Goal: Transaction & Acquisition: Purchase product/service

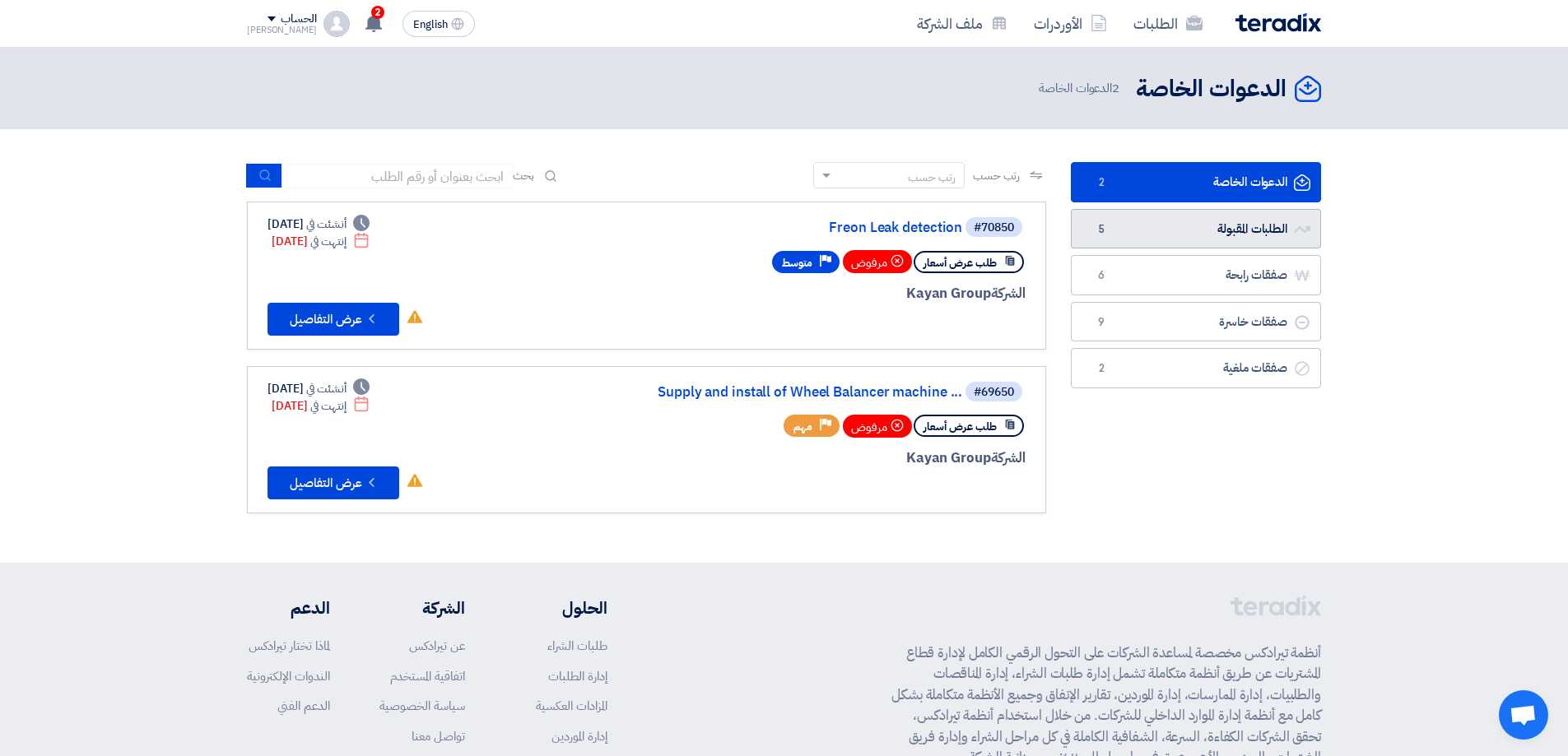
click at [1198, 232] on link "الطلبات المقبولة الطلبات المقبولة 5" at bounding box center [1196, 229] width 250 height 41
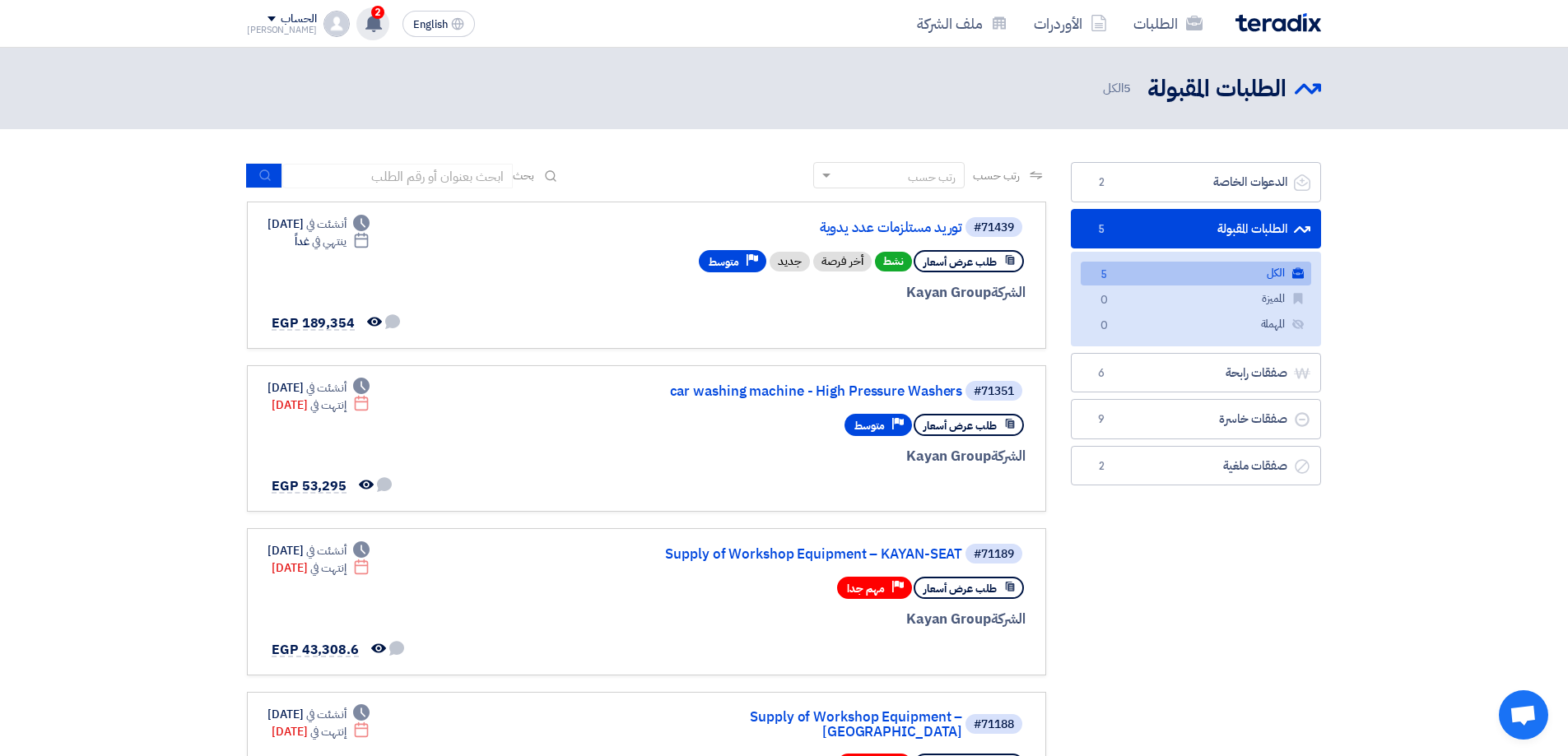
click at [365, 18] on use at bounding box center [373, 22] width 16 height 18
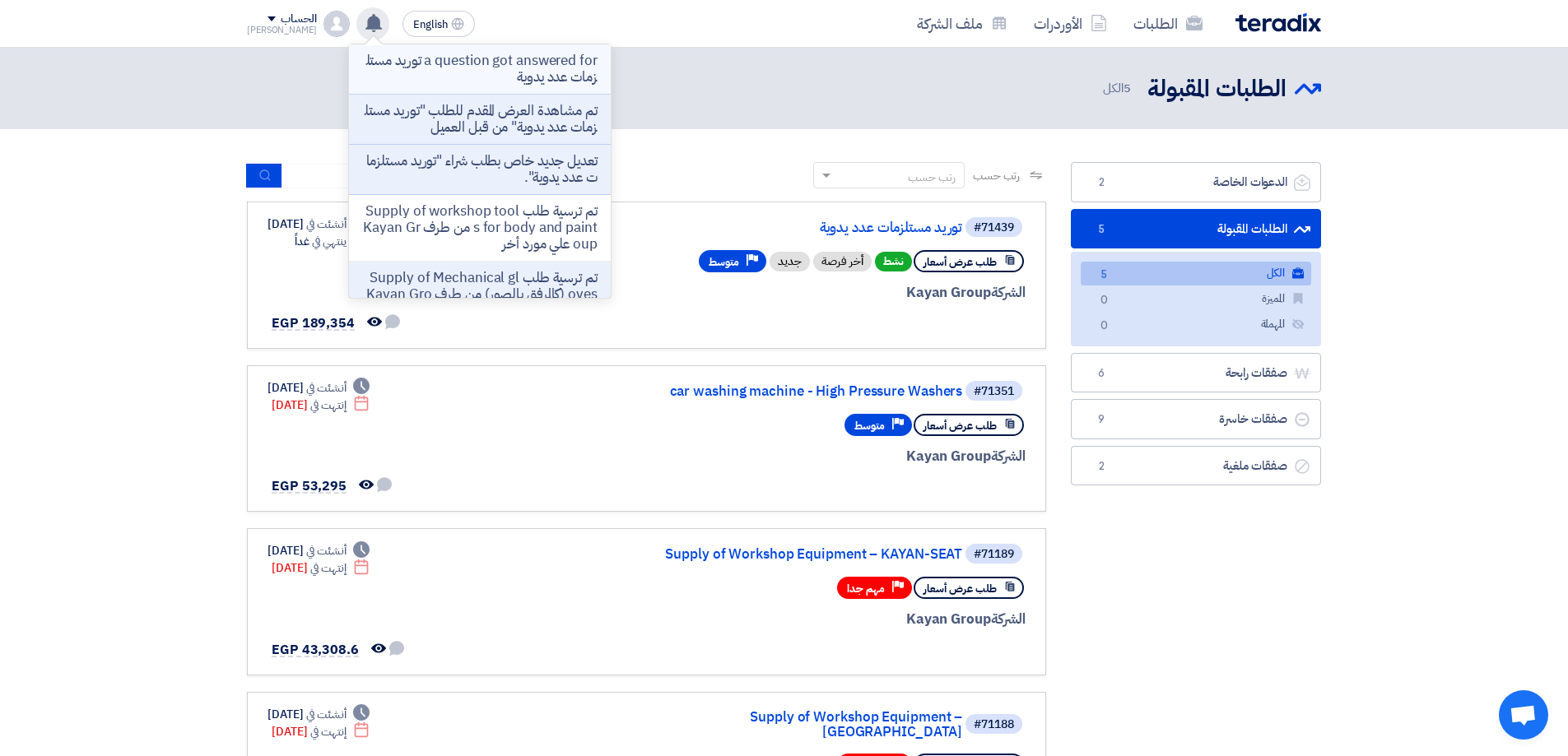
click at [521, 73] on p "a question got answered for توريد مستلزمات عدد يدوية" at bounding box center [479, 69] width 235 height 33
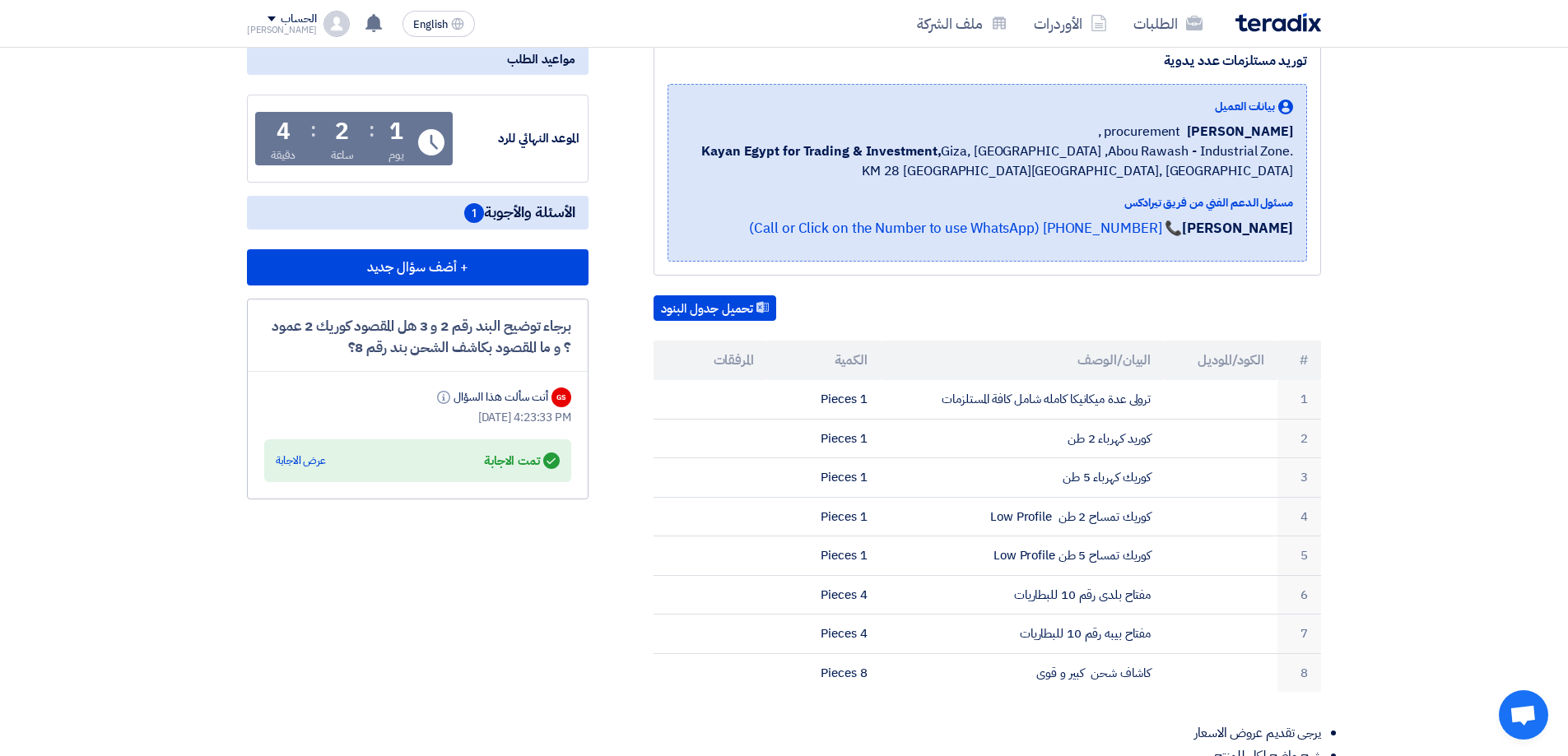
scroll to position [247, 0]
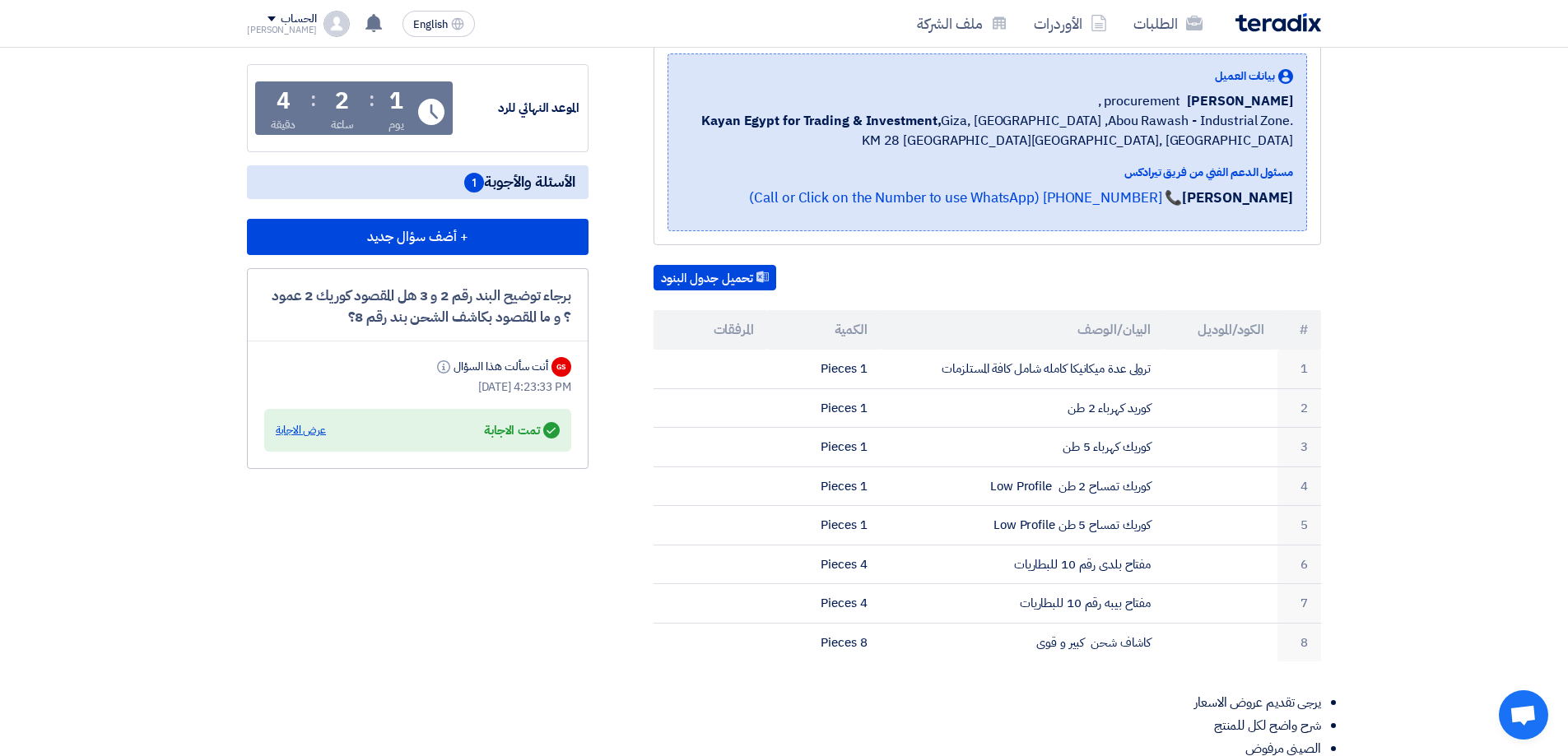
click at [303, 433] on div "عرض الاجابة" at bounding box center [301, 430] width 50 height 16
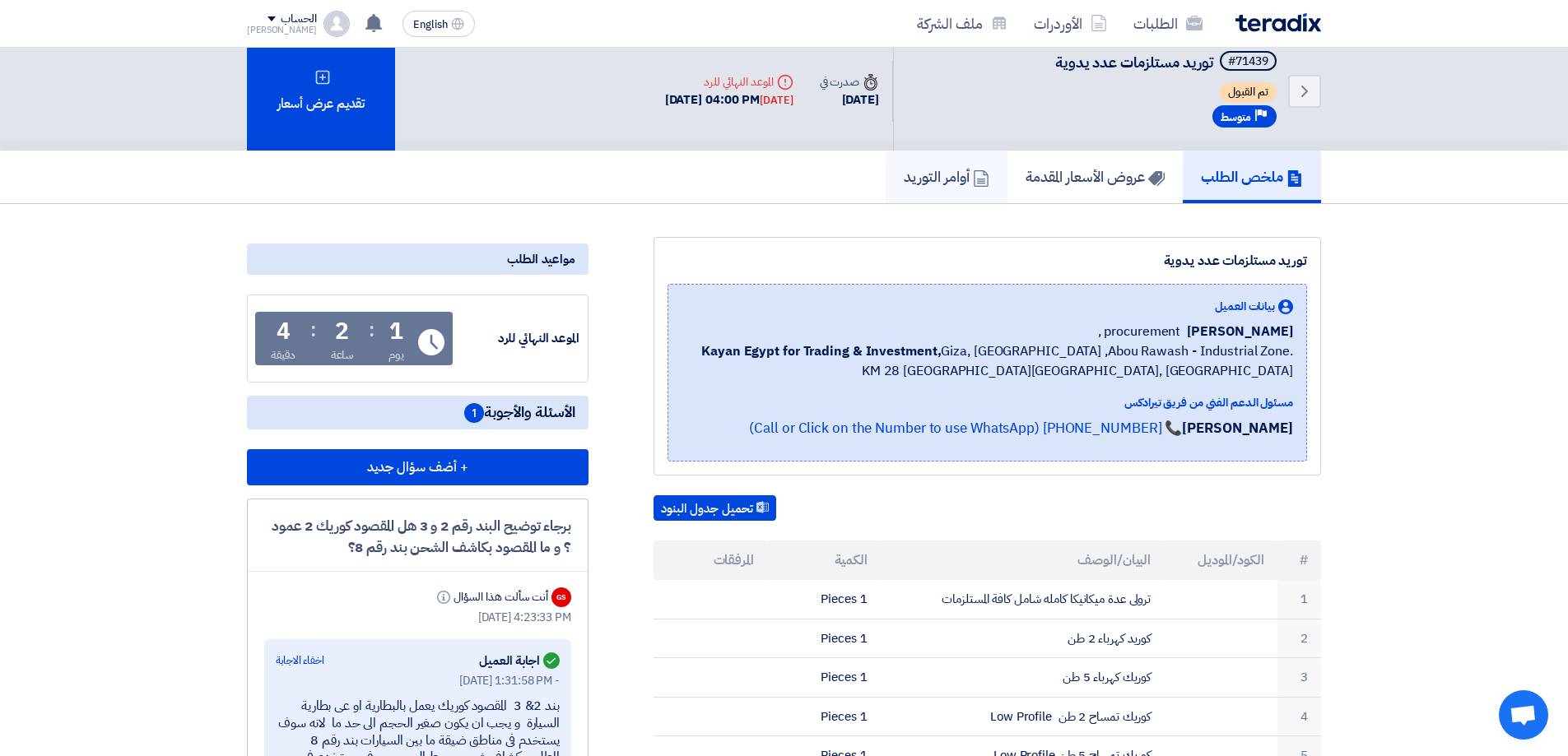
scroll to position [0, 0]
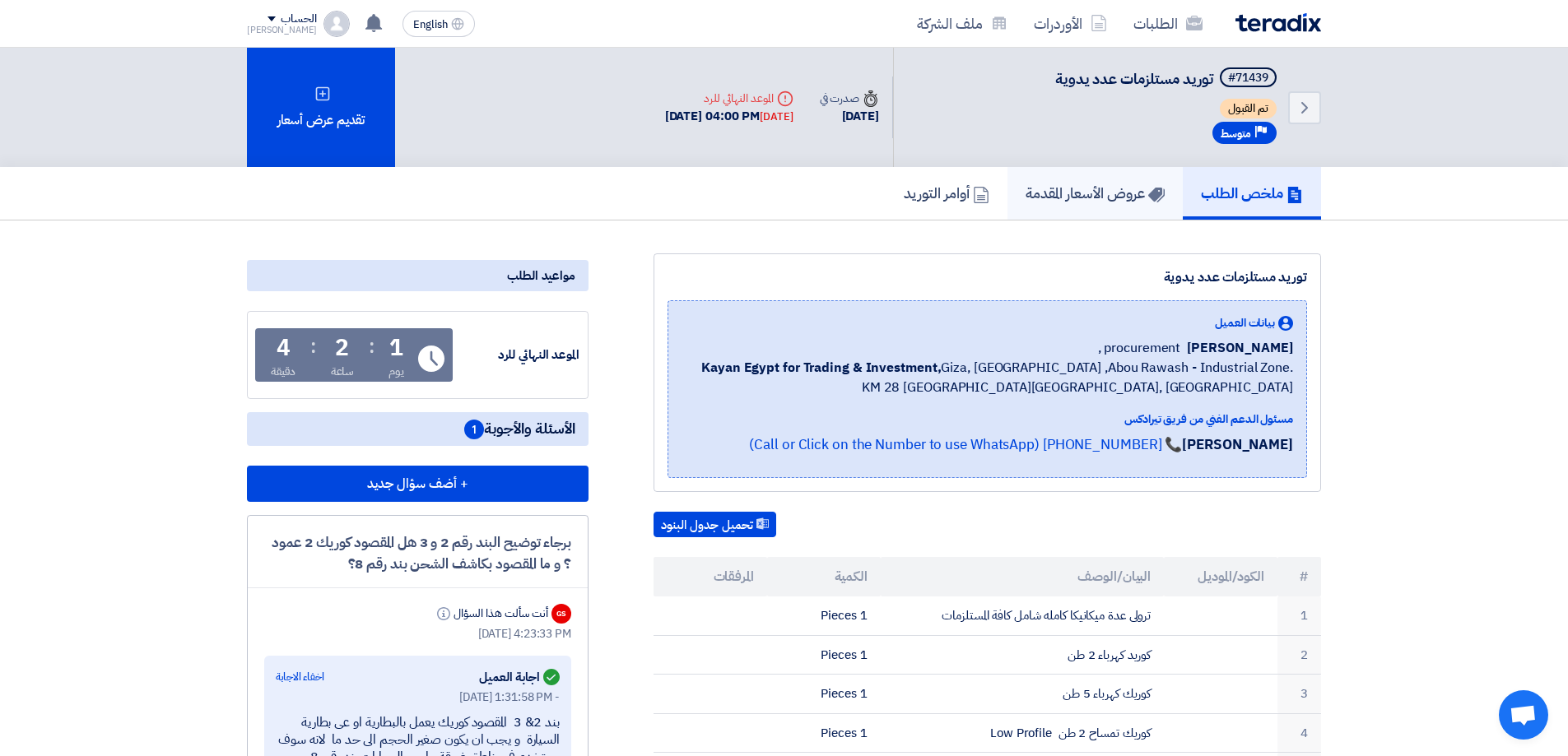
click at [1070, 188] on h5 "عروض الأسعار المقدمة" at bounding box center [1095, 193] width 139 height 19
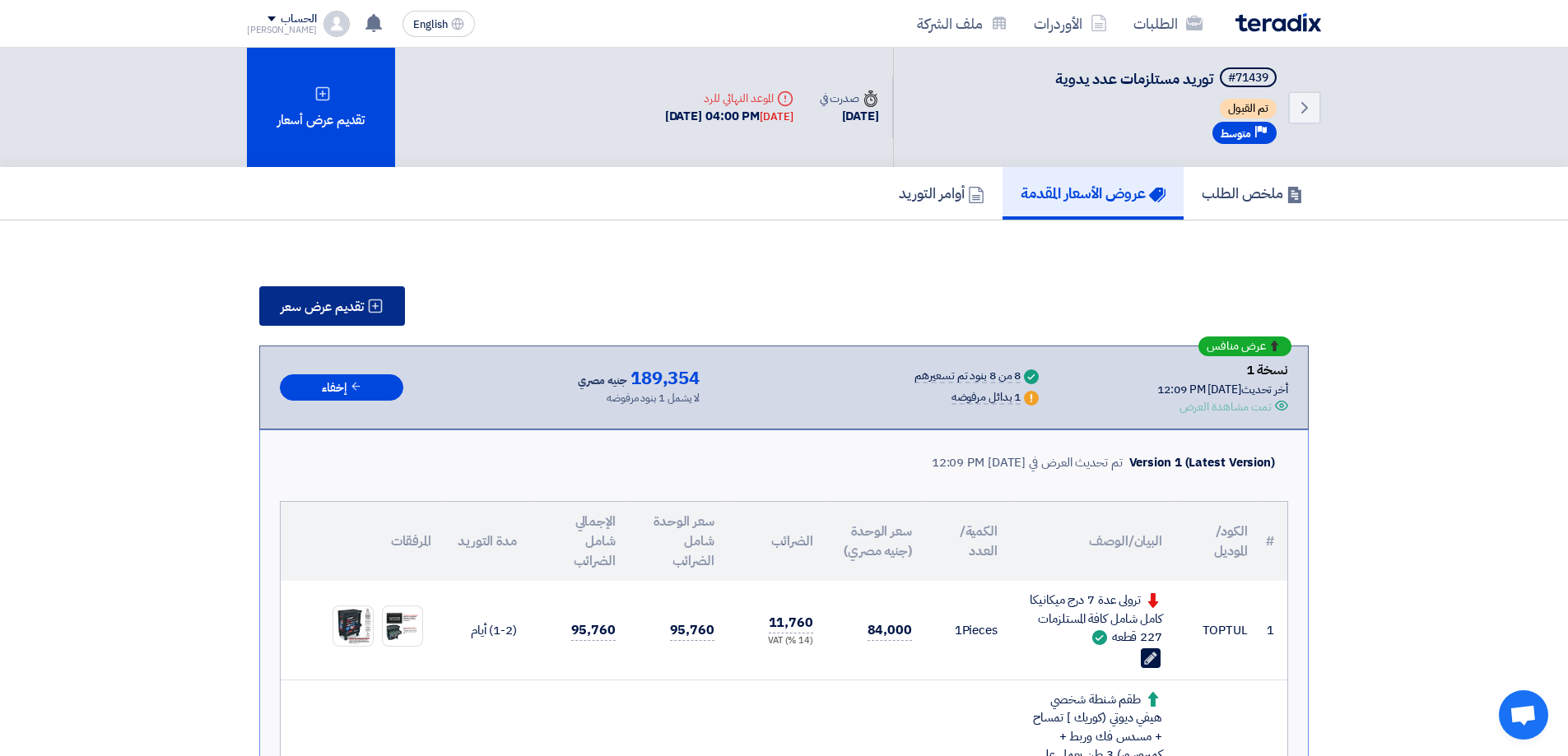
click at [338, 312] on span "تقديم عرض سعر" at bounding box center [322, 307] width 83 height 14
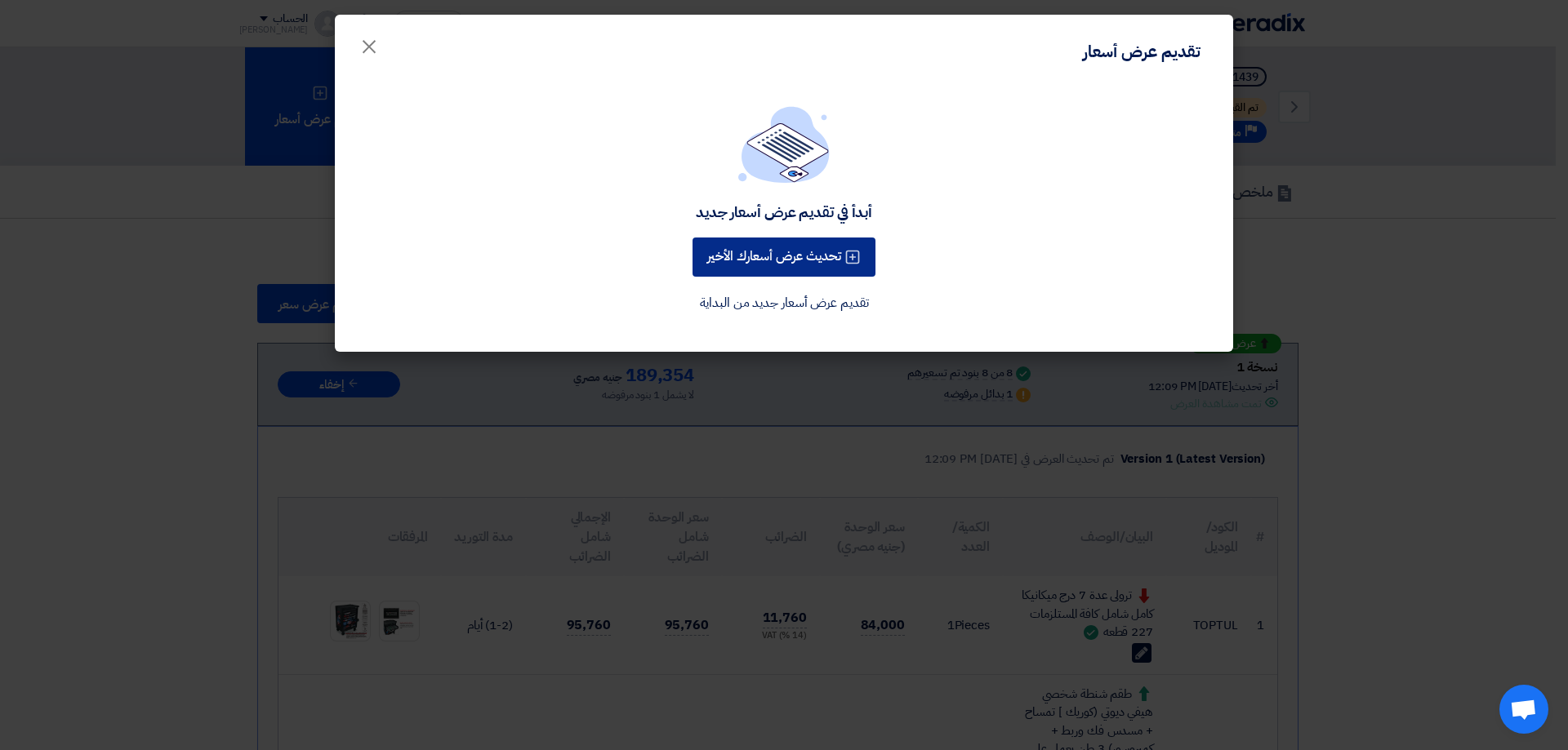
click at [789, 255] on button "تحديث عرض أسعارك الأخير" at bounding box center [784, 257] width 183 height 39
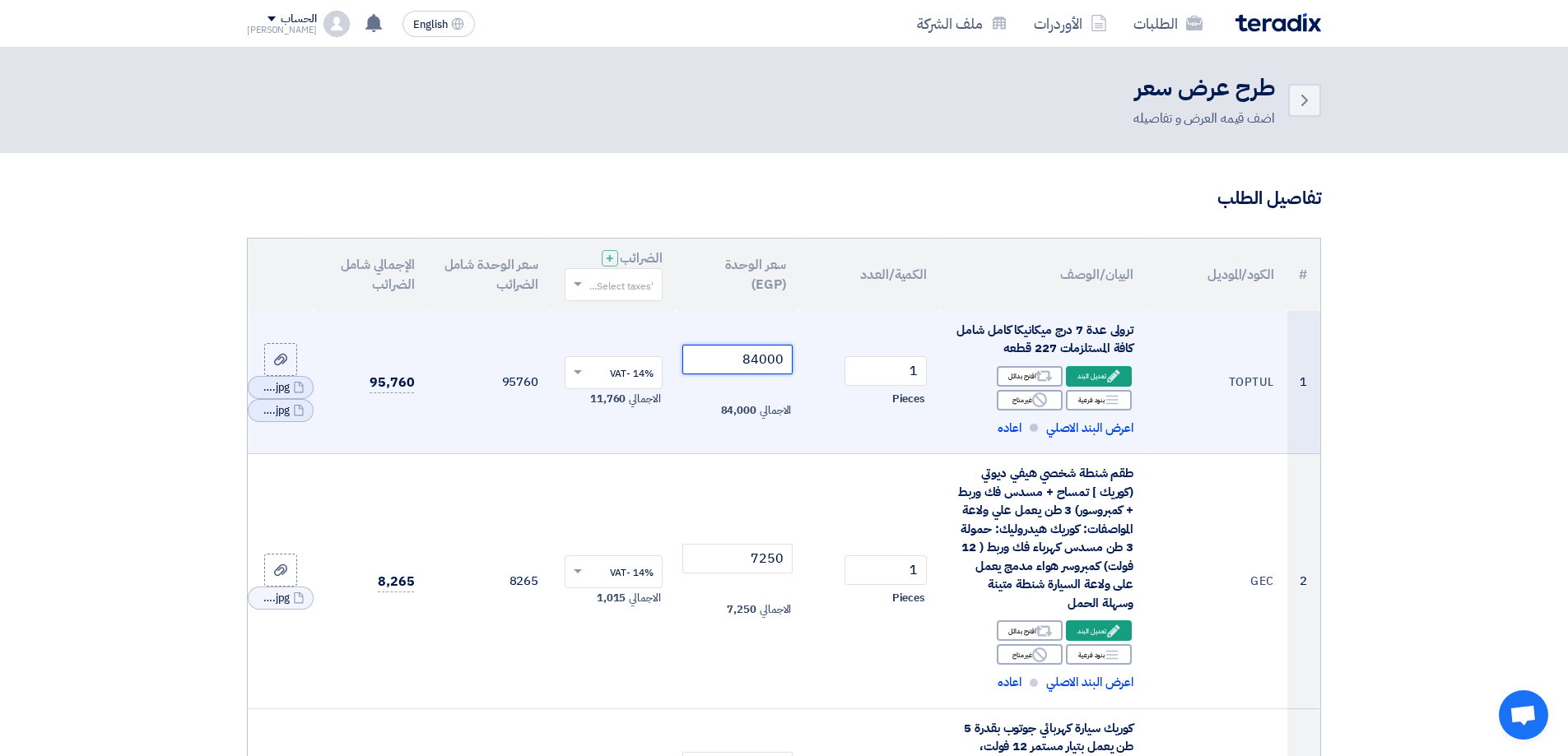
click at [755, 355] on input "84000" at bounding box center [738, 360] width 111 height 30
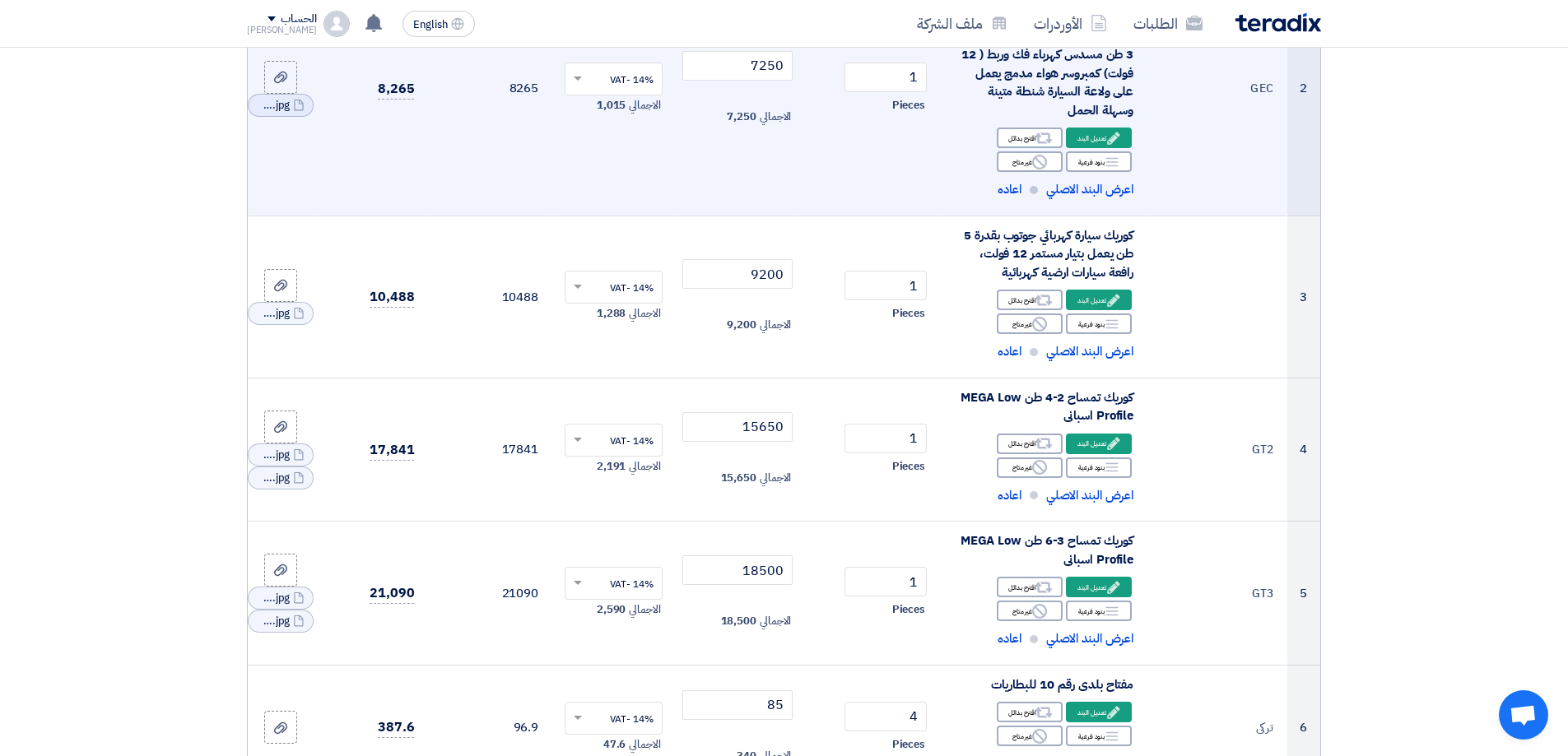
scroll to position [494, 0]
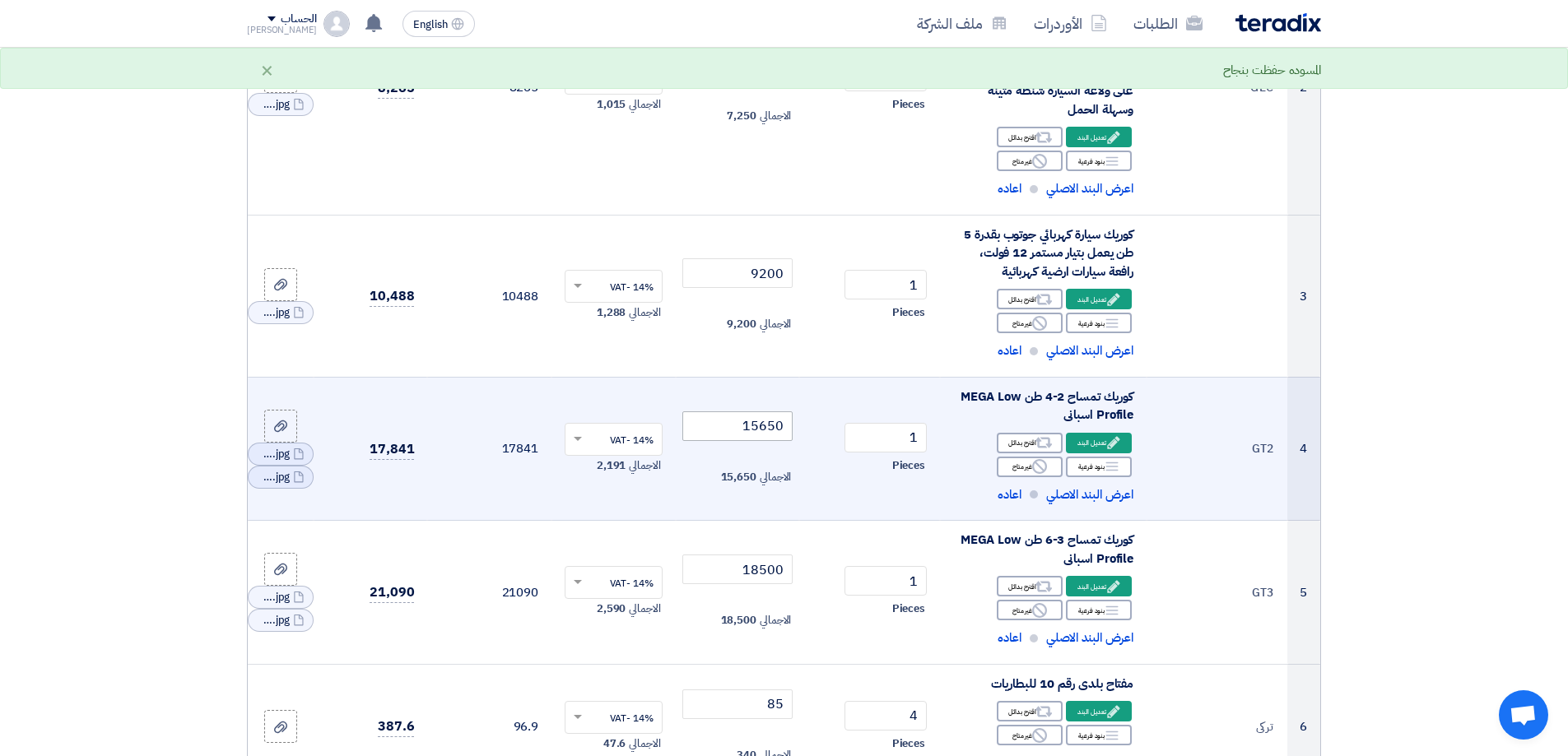
type input "83000"
click at [767, 426] on input "15650" at bounding box center [738, 426] width 111 height 30
click at [771, 426] on input "15550" at bounding box center [738, 426] width 111 height 30
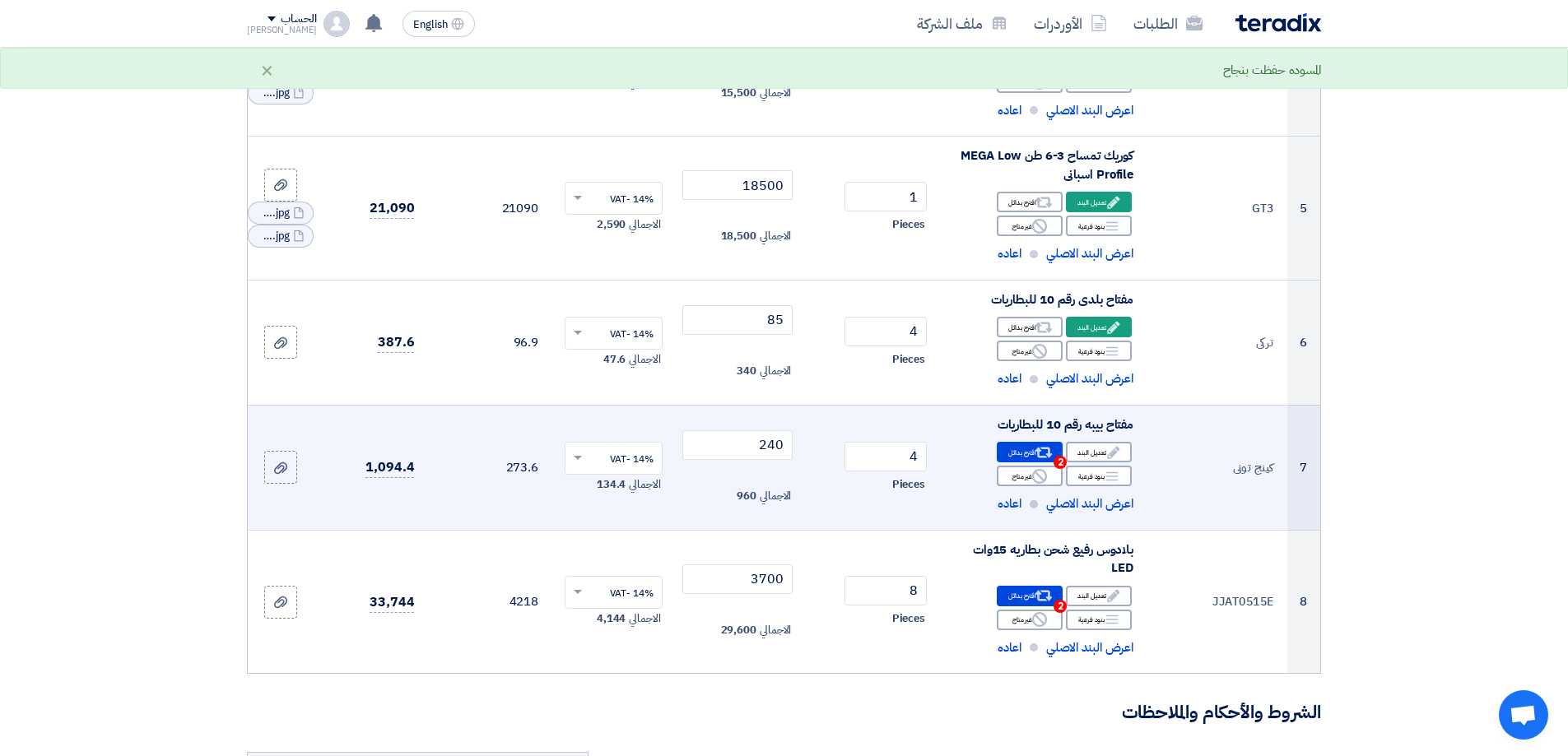
scroll to position [905, 0]
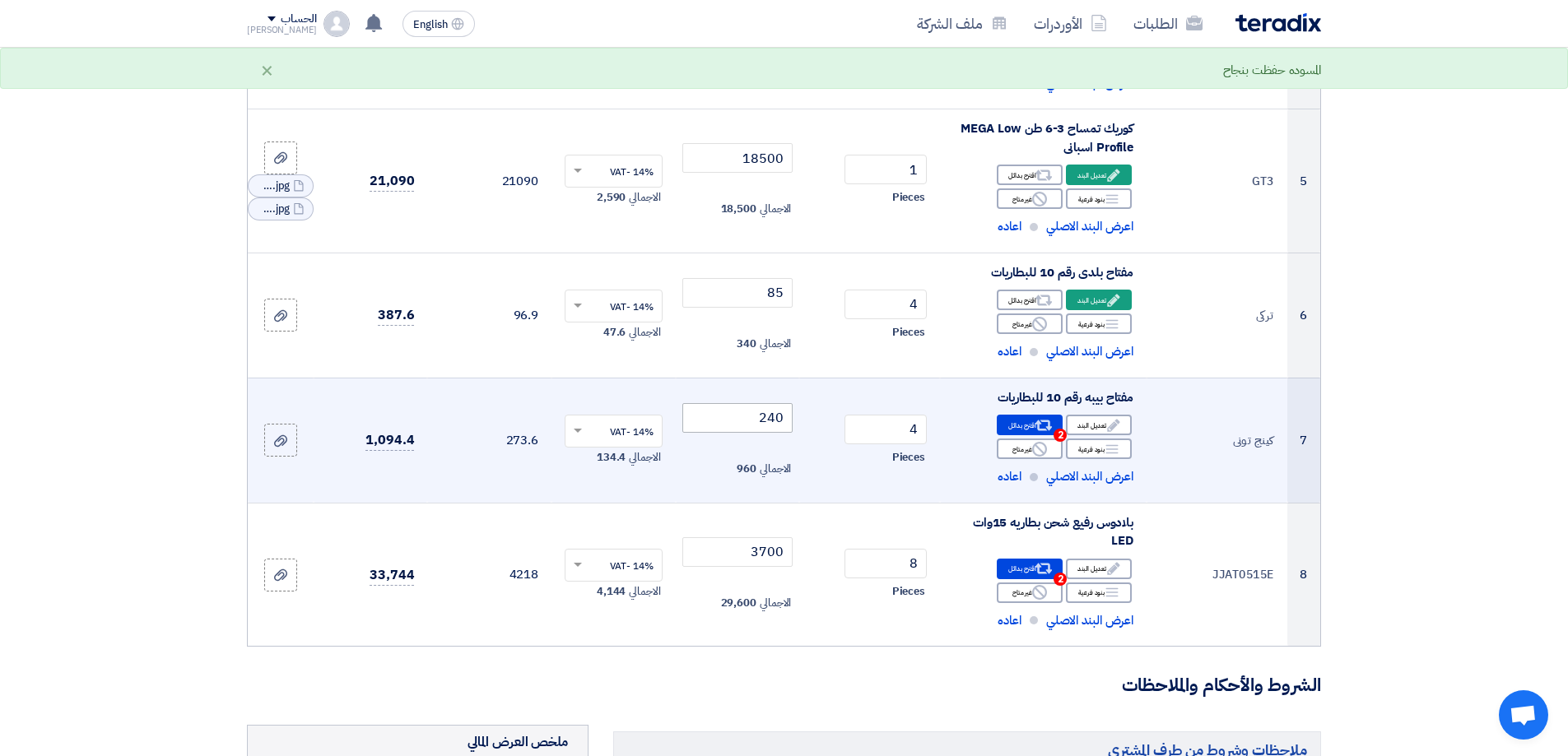
type input "15500"
click at [769, 411] on input "240" at bounding box center [738, 418] width 111 height 30
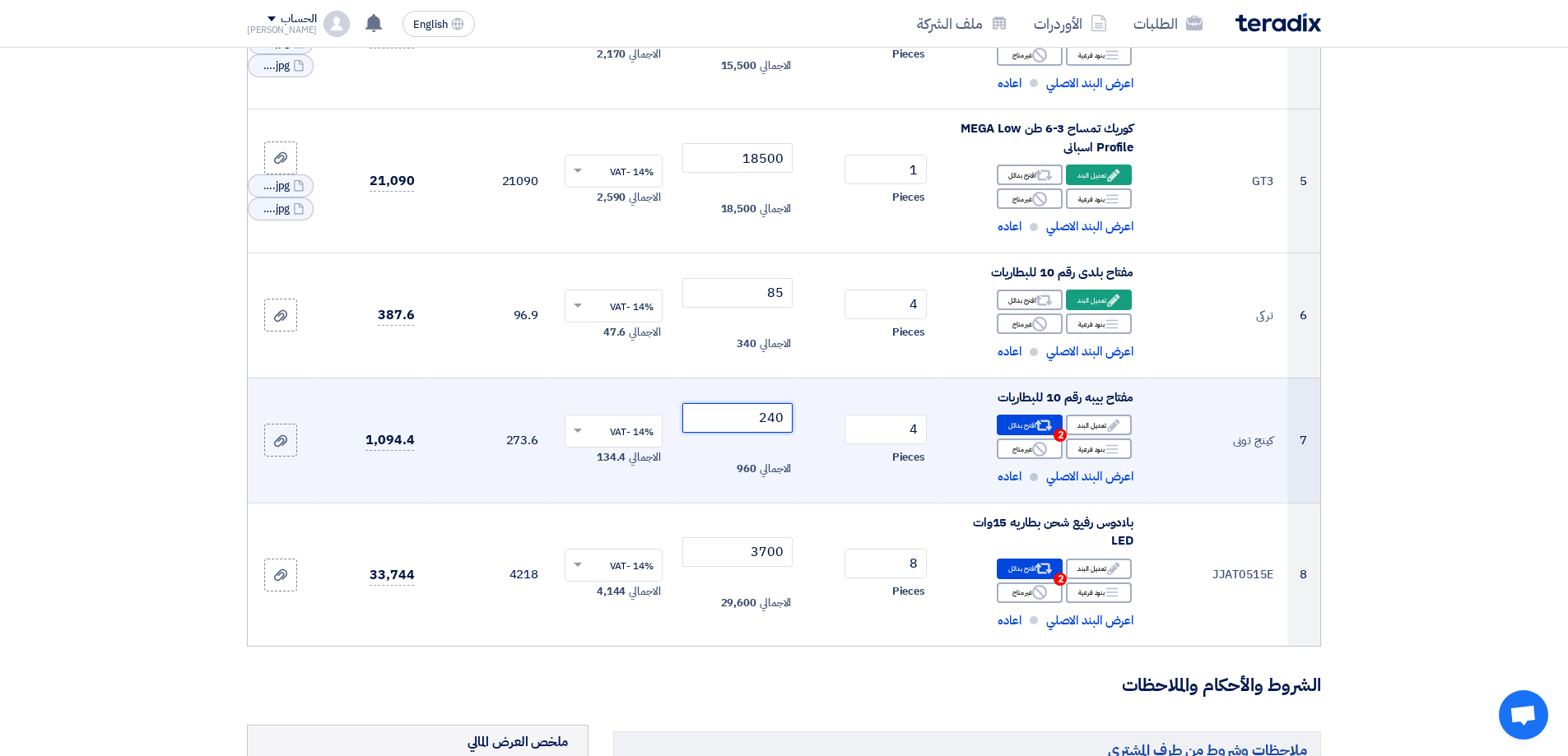
click at [771, 416] on input "240" at bounding box center [738, 418] width 111 height 30
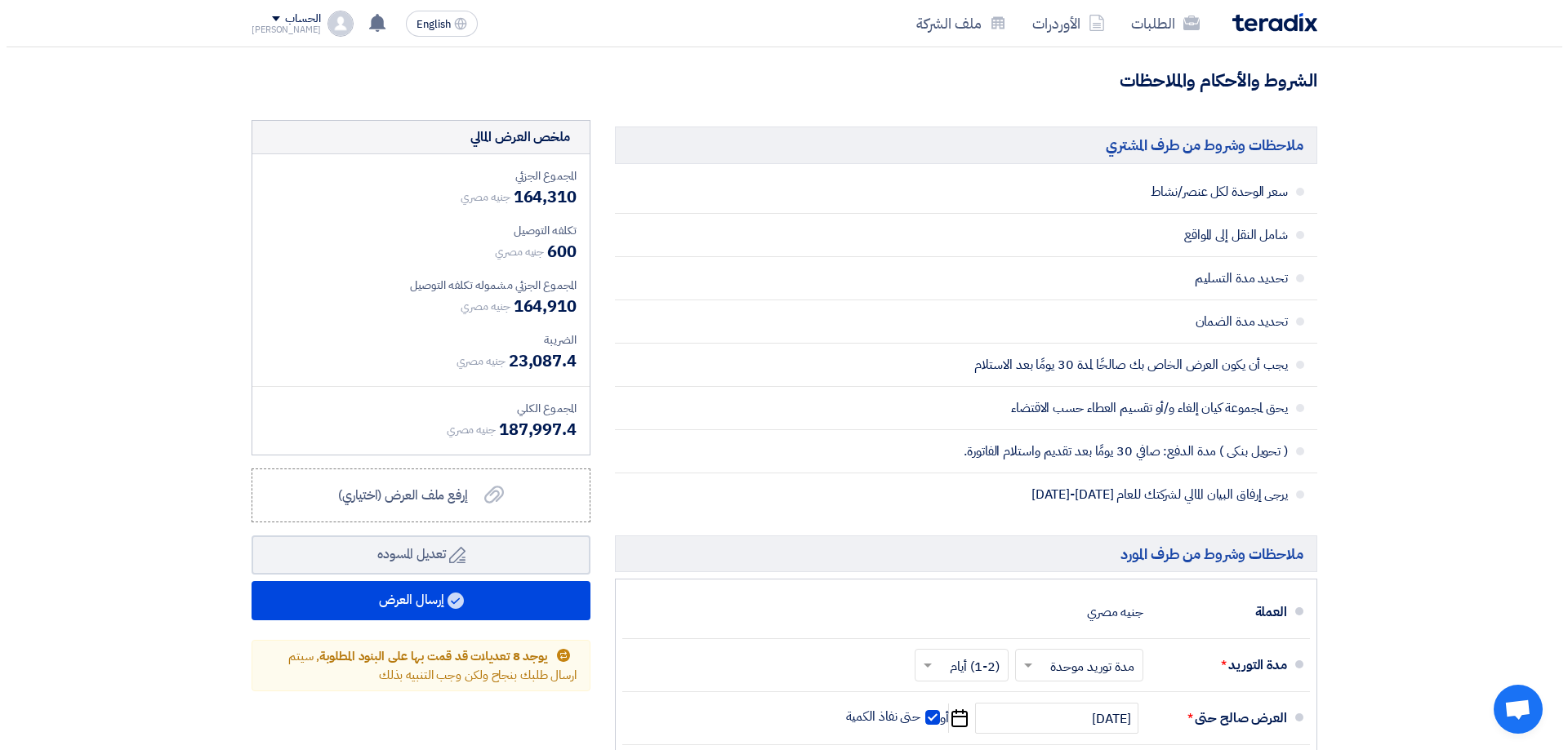
scroll to position [1552, 0]
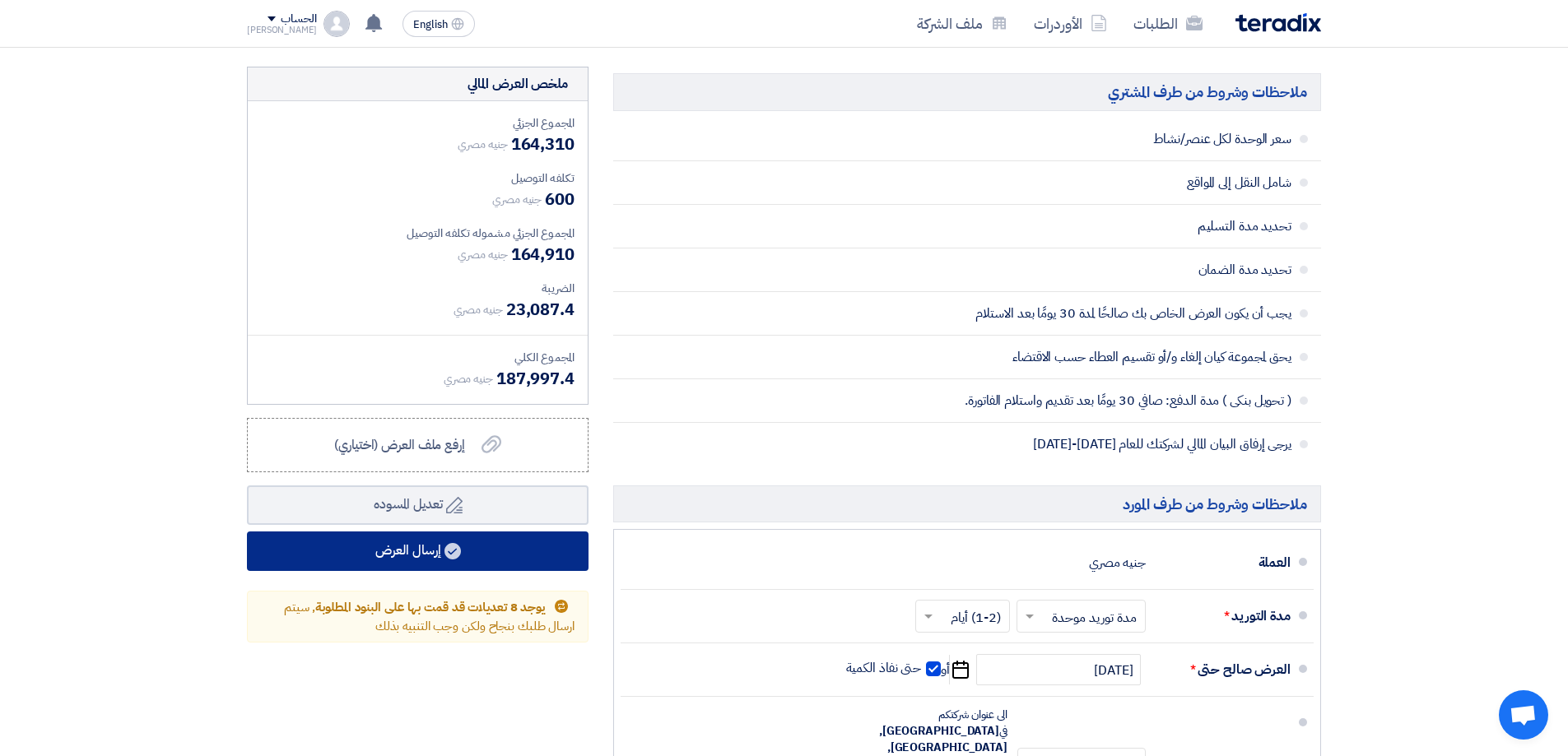
type input "230"
click at [488, 542] on button "إرسال العرض" at bounding box center [417, 551] width 341 height 40
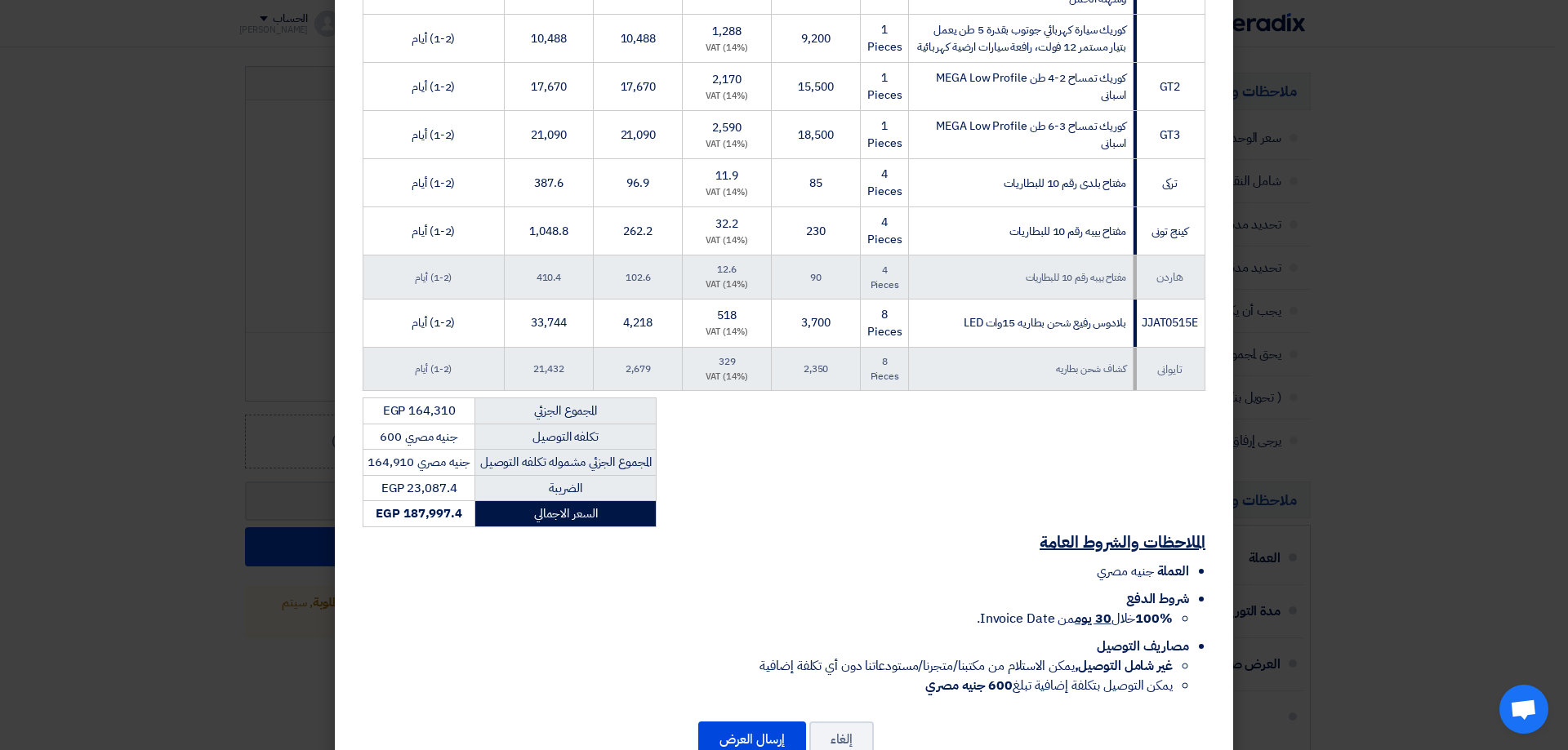
scroll to position [541, 0]
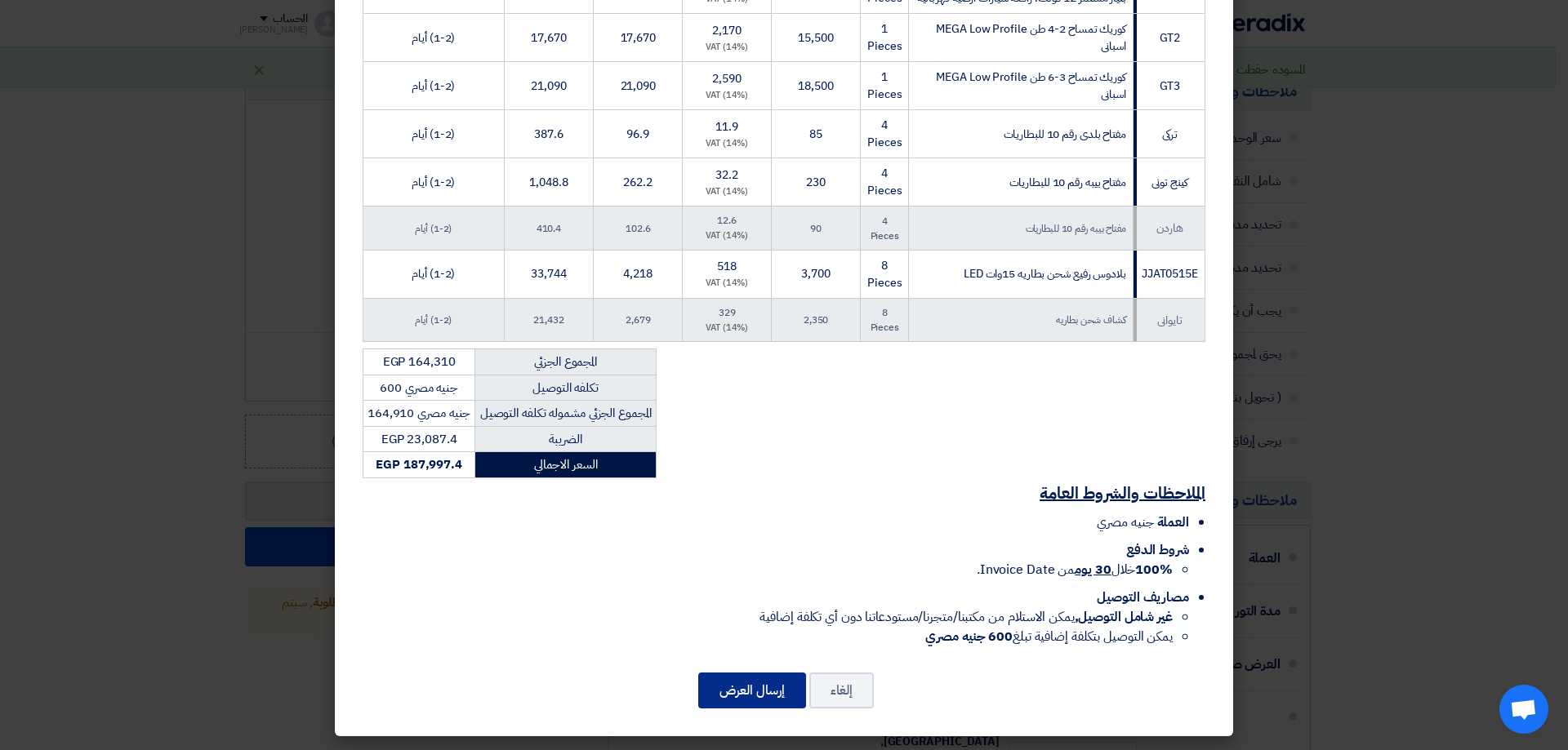
click at [730, 699] on button "إرسال العرض" at bounding box center [752, 691] width 107 height 35
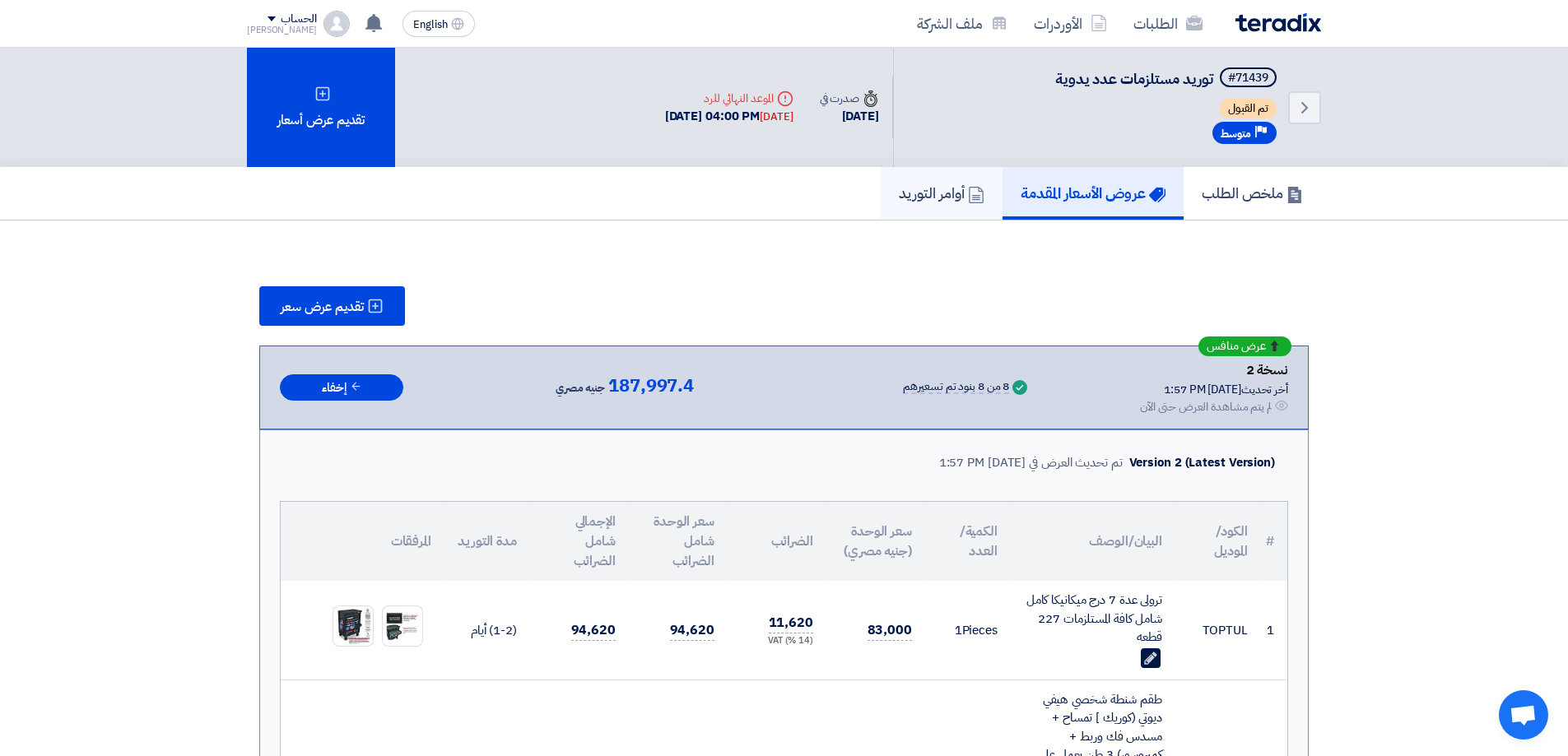
click at [881, 181] on link "أوامر التوريد" at bounding box center [942, 193] width 122 height 52
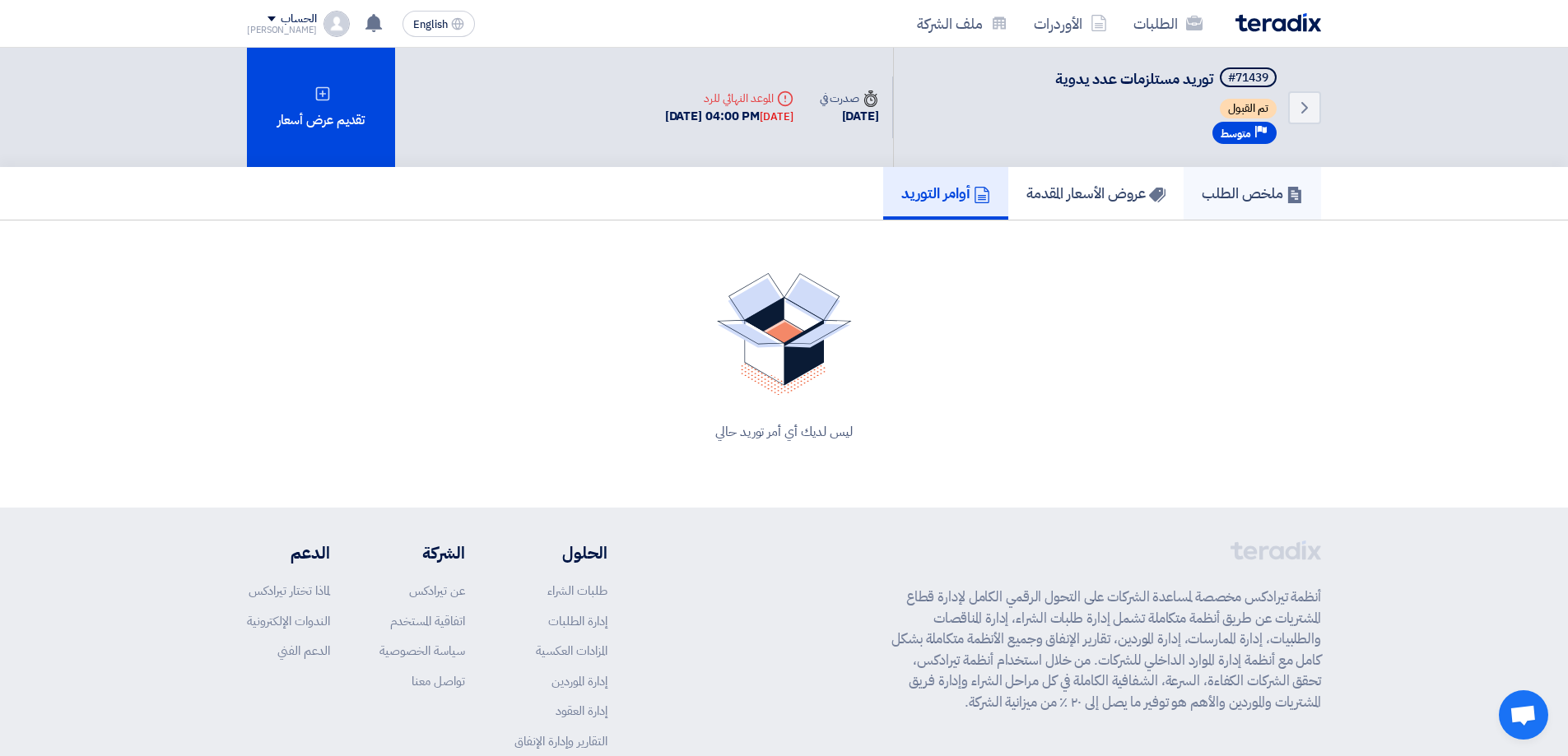
click at [1249, 191] on h5 "ملخص الطلب" at bounding box center [1252, 193] width 102 height 19
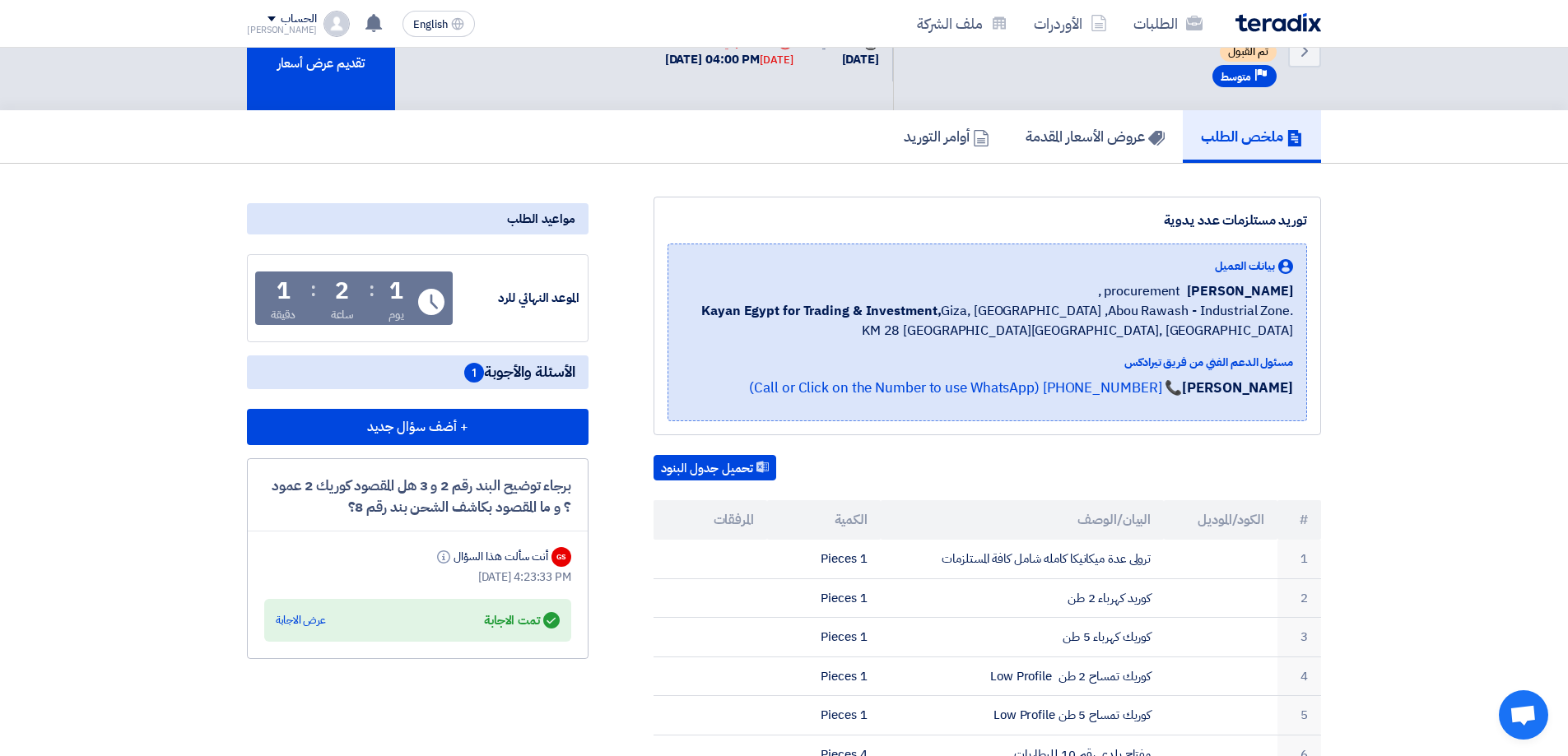
scroll to position [82, 0]
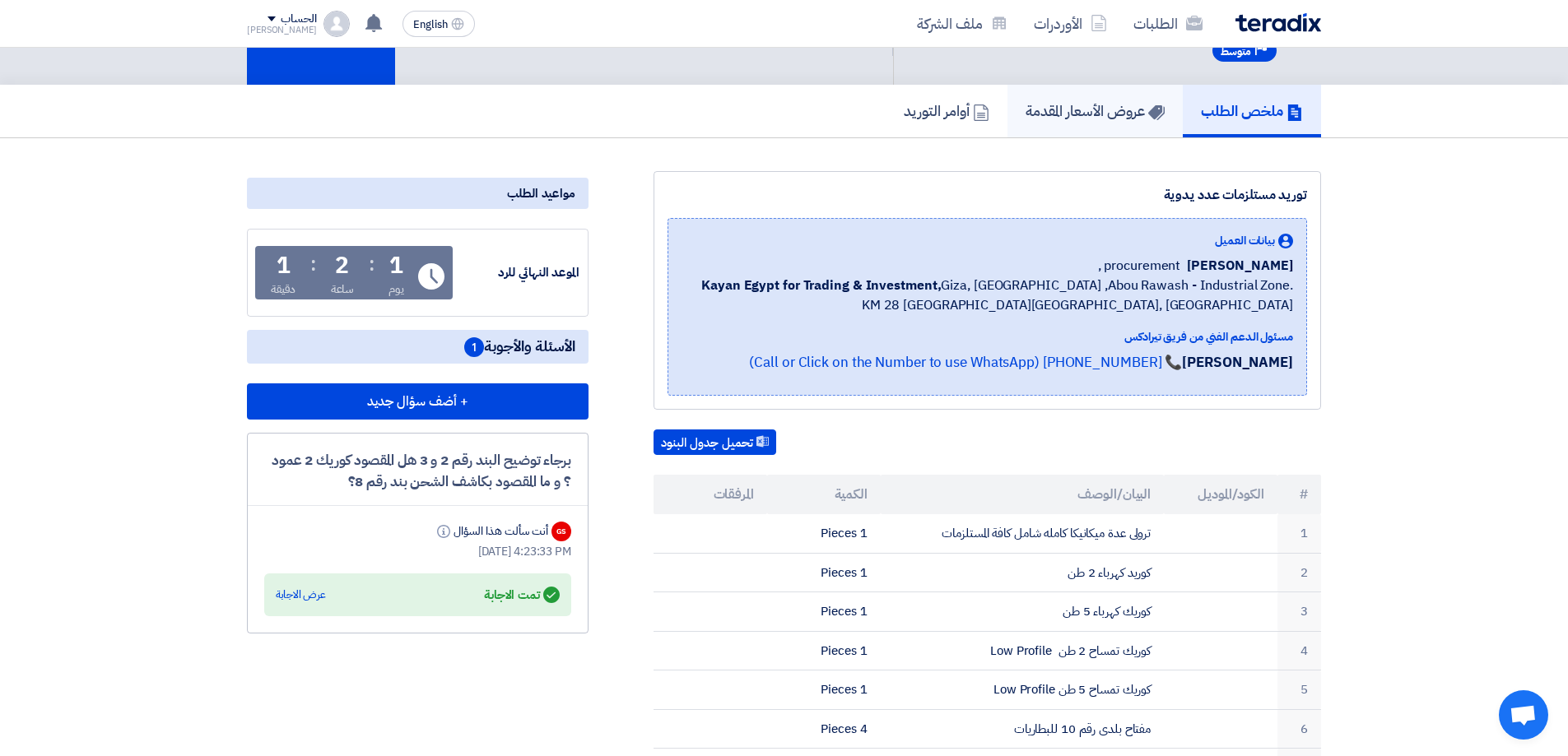
click at [1051, 116] on h5 "عروض الأسعار المقدمة" at bounding box center [1095, 111] width 139 height 19
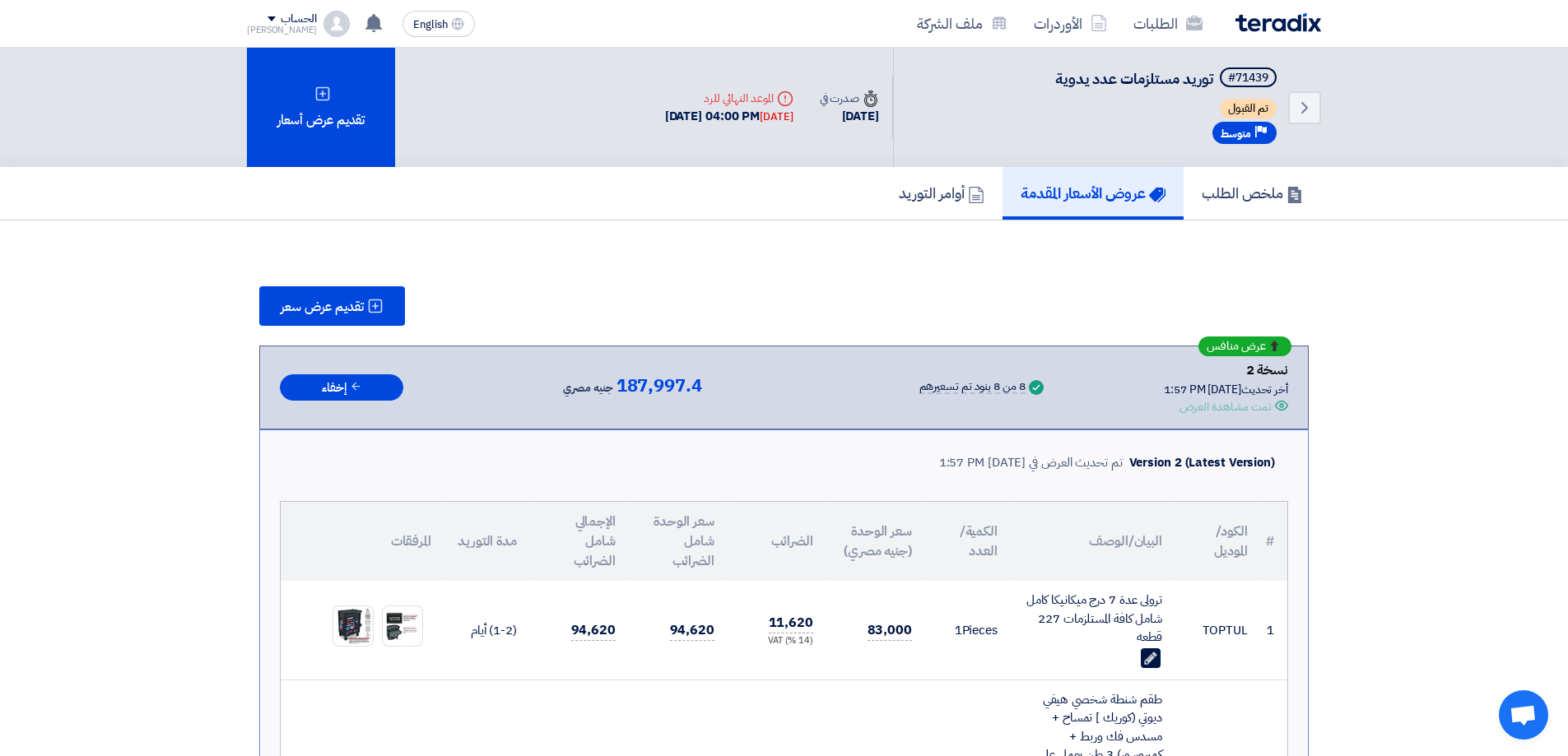
click at [714, 116] on div "[DATE] 04:00 PM [DATE]" at bounding box center [729, 117] width 129 height 19
click at [1143, 33] on link "الطلبات" at bounding box center [1168, 23] width 96 height 39
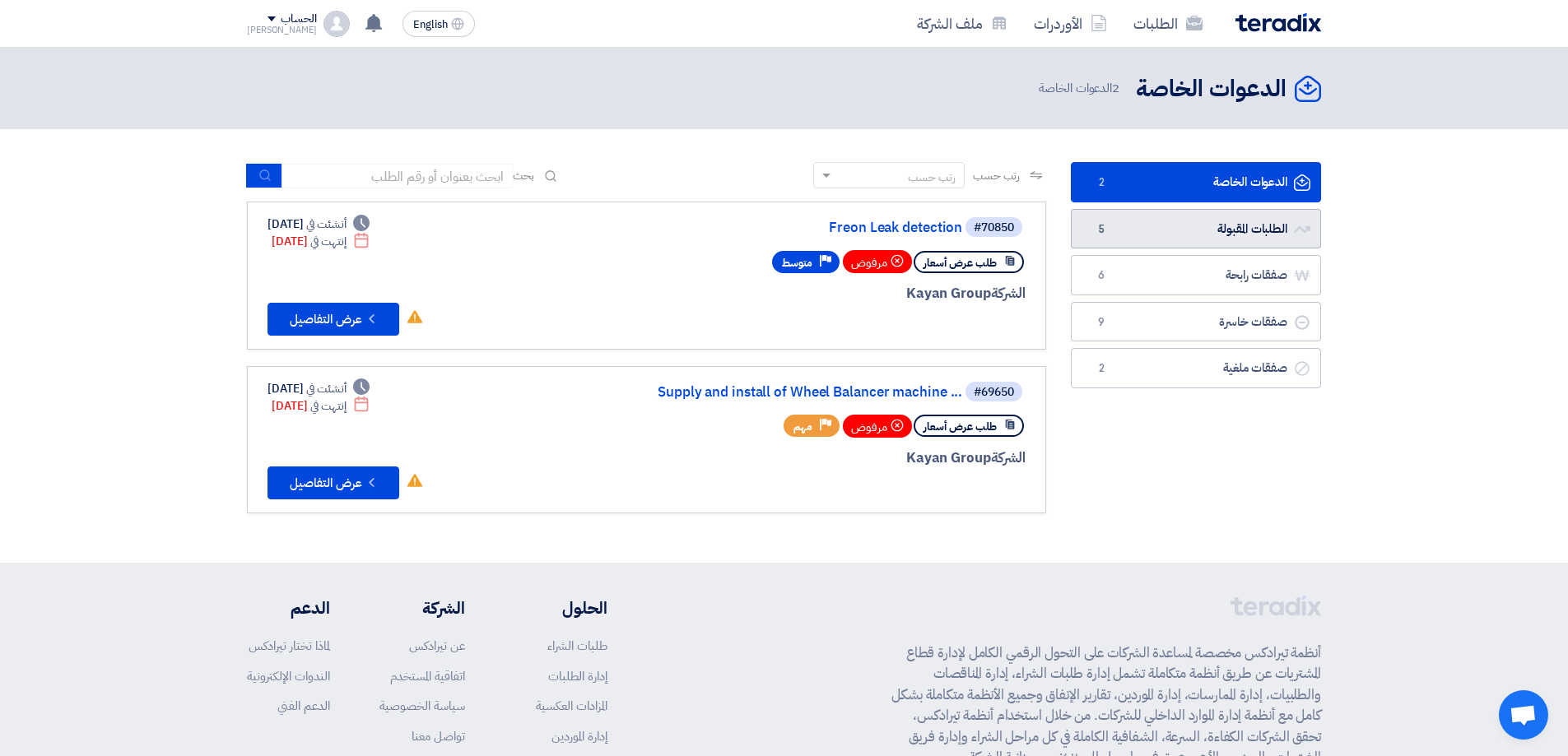
click at [1265, 232] on link "الطلبات المقبولة الطلبات المقبولة 5" at bounding box center [1196, 229] width 250 height 41
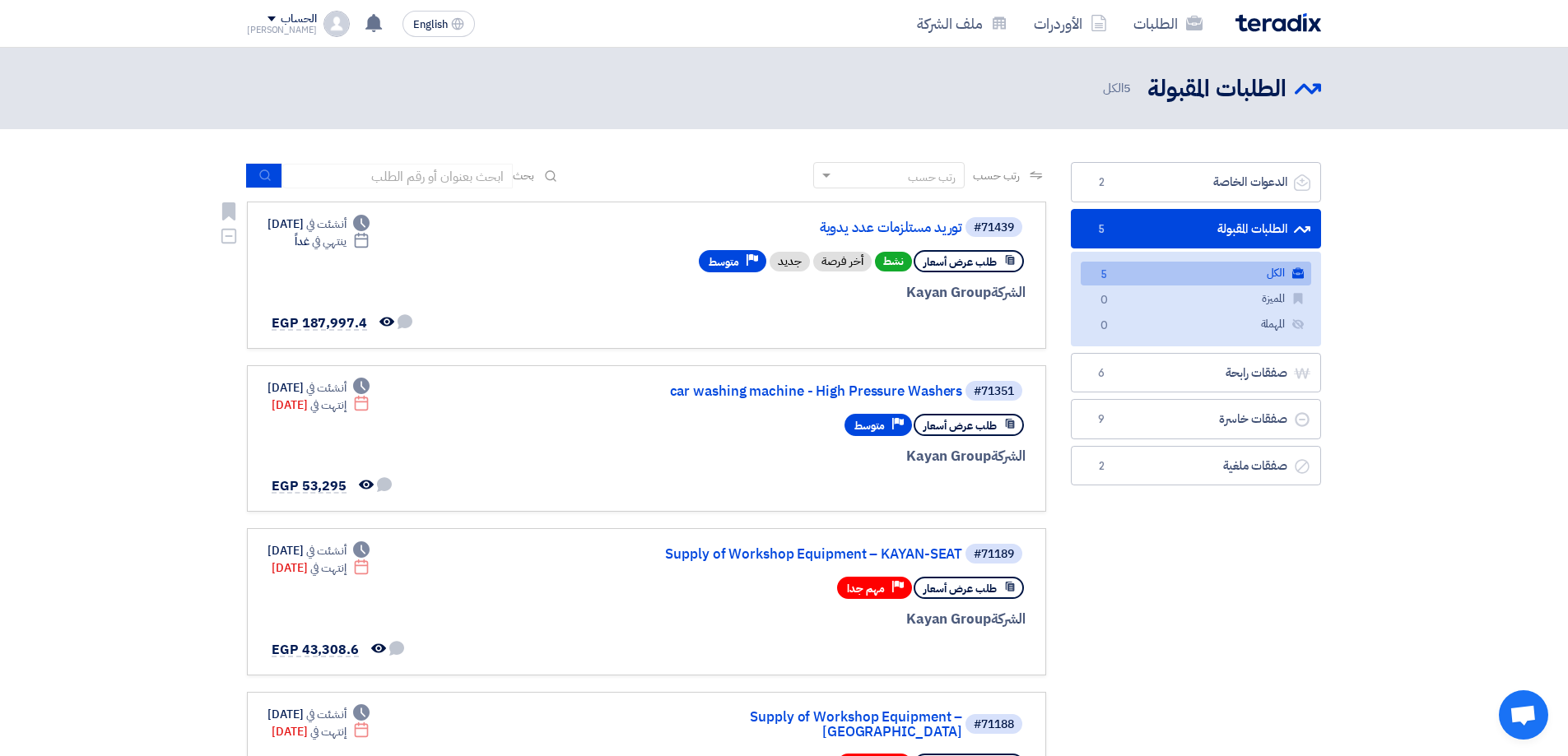
click at [868, 237] on div "#71439 توريد مستلزمات عدد يدوية" at bounding box center [828, 227] width 396 height 23
click at [928, 222] on link "توريد مستلزمات عدد يدوية" at bounding box center [798, 227] width 330 height 15
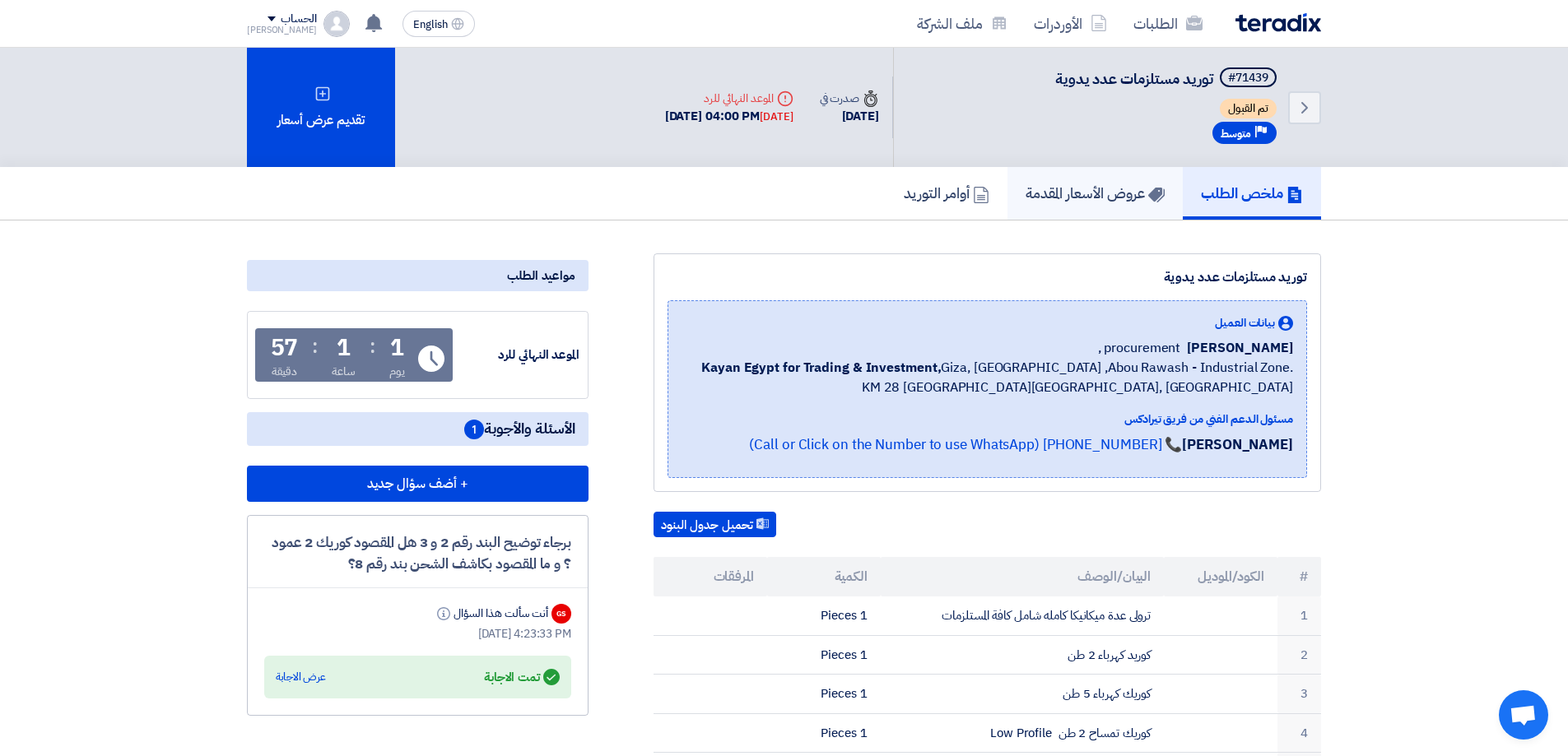
click at [1138, 174] on link "عروض الأسعار المقدمة" at bounding box center [1094, 193] width 175 height 52
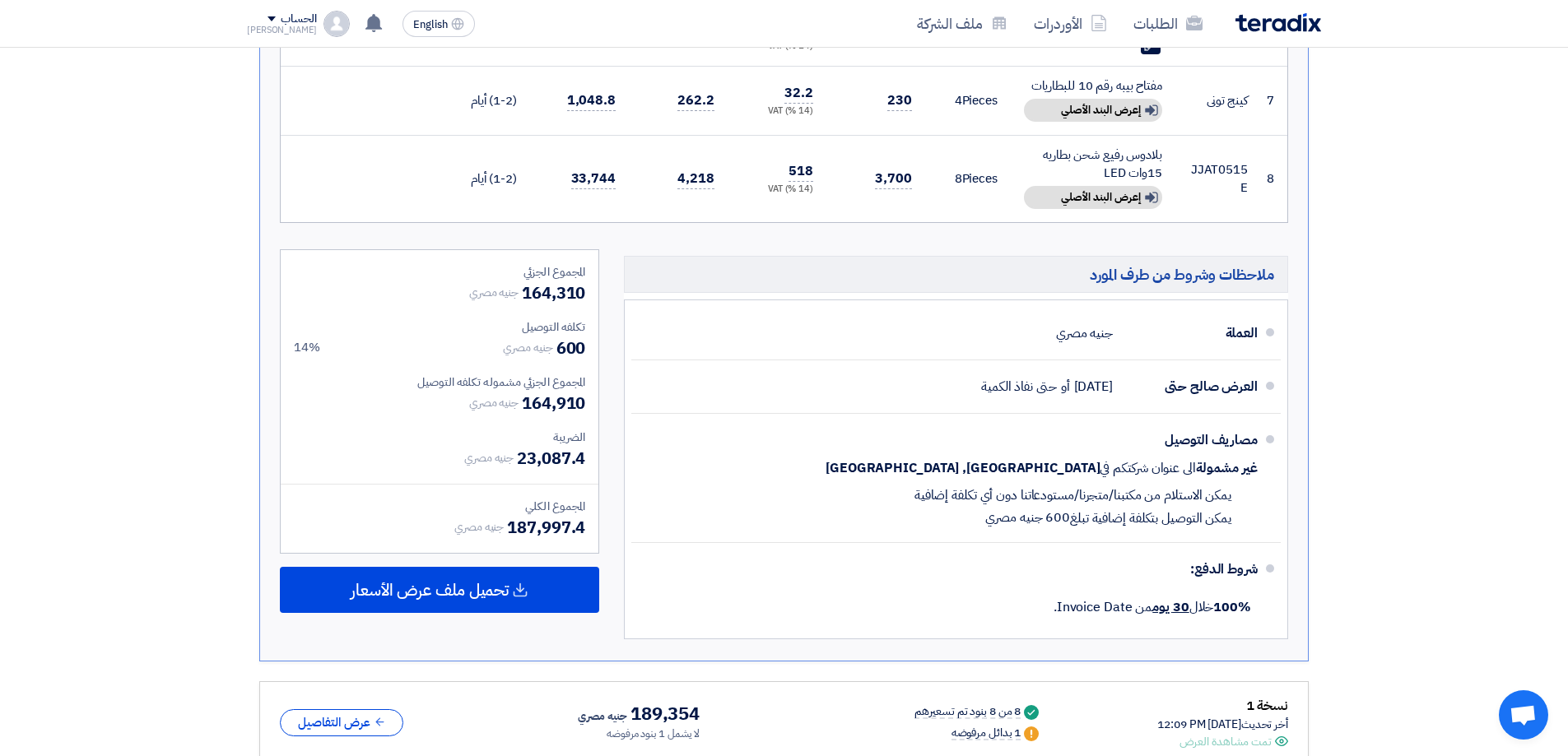
scroll to position [1235, 0]
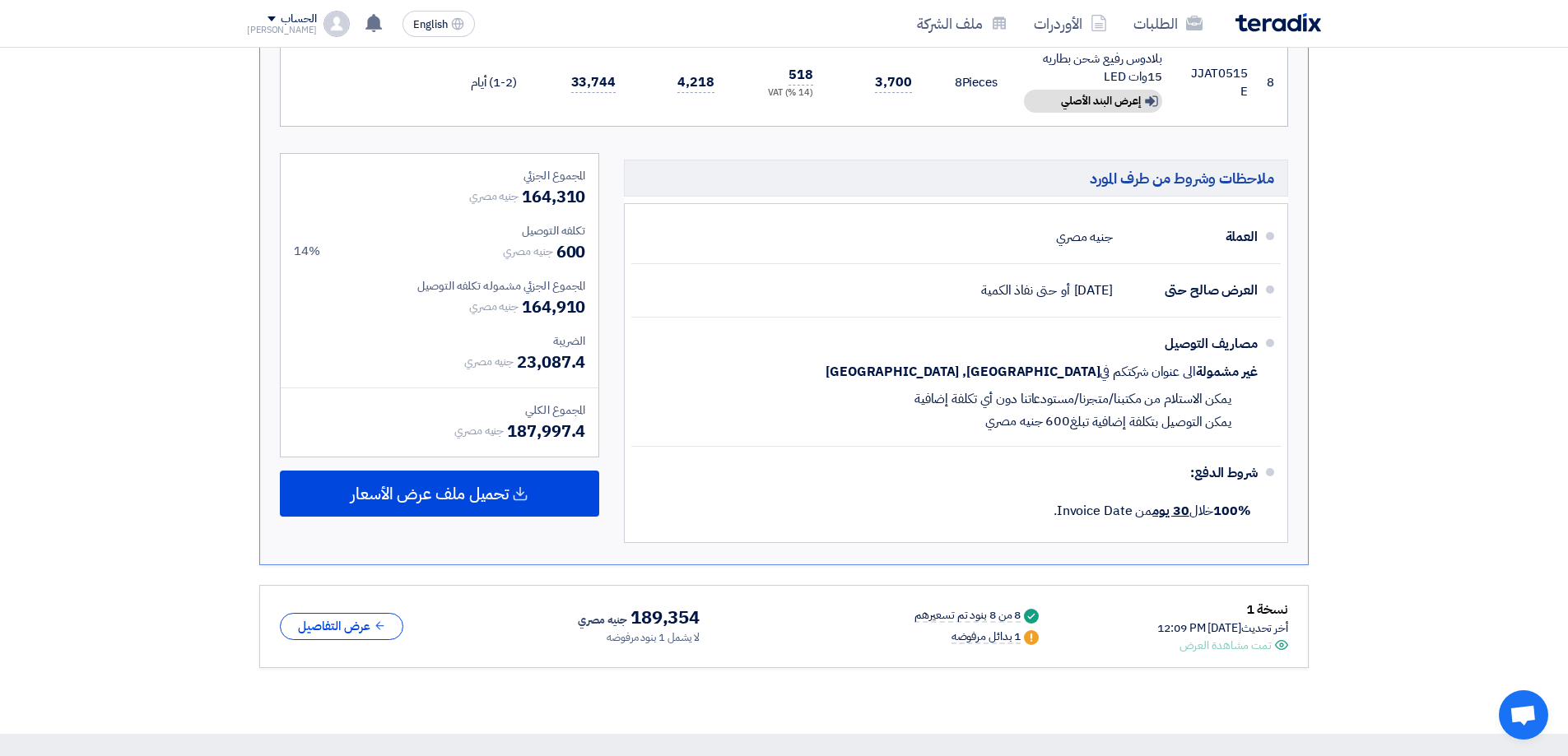
click at [1024, 638] on icon "Warn" at bounding box center [1031, 637] width 15 height 15
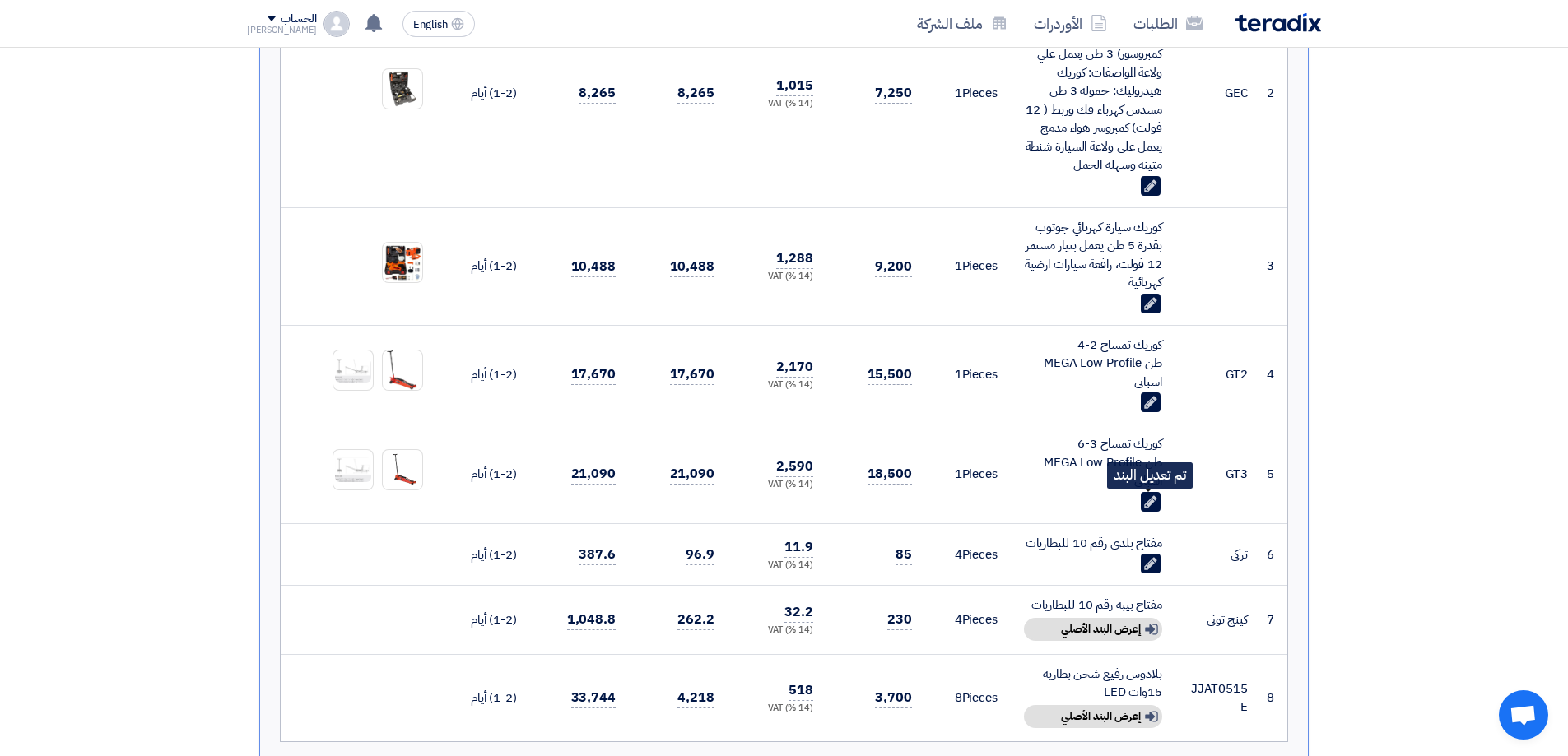
scroll to position [741, 0]
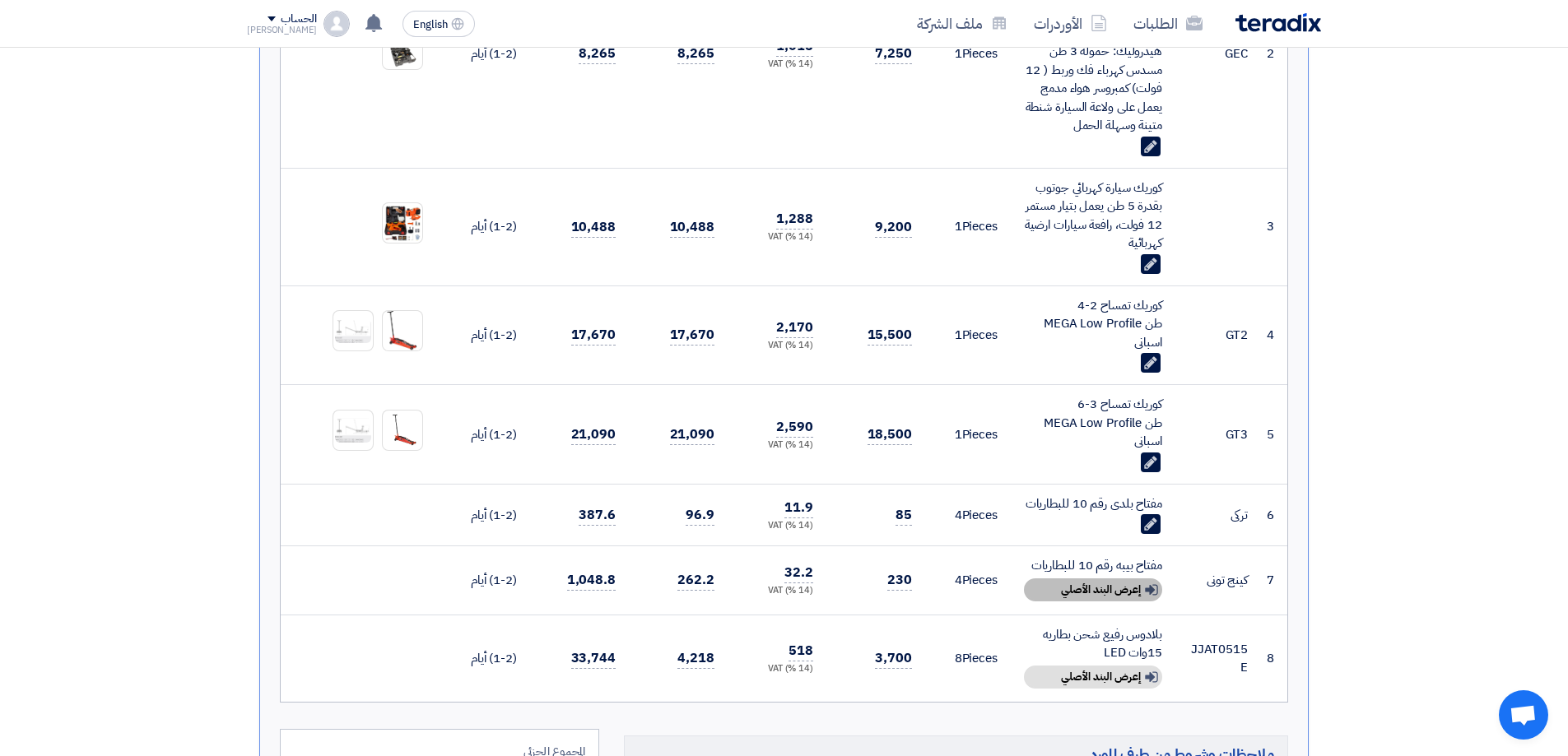
click at [1137, 590] on div "Show details إعرض البند الأصلي" at bounding box center [1092, 591] width 138 height 23
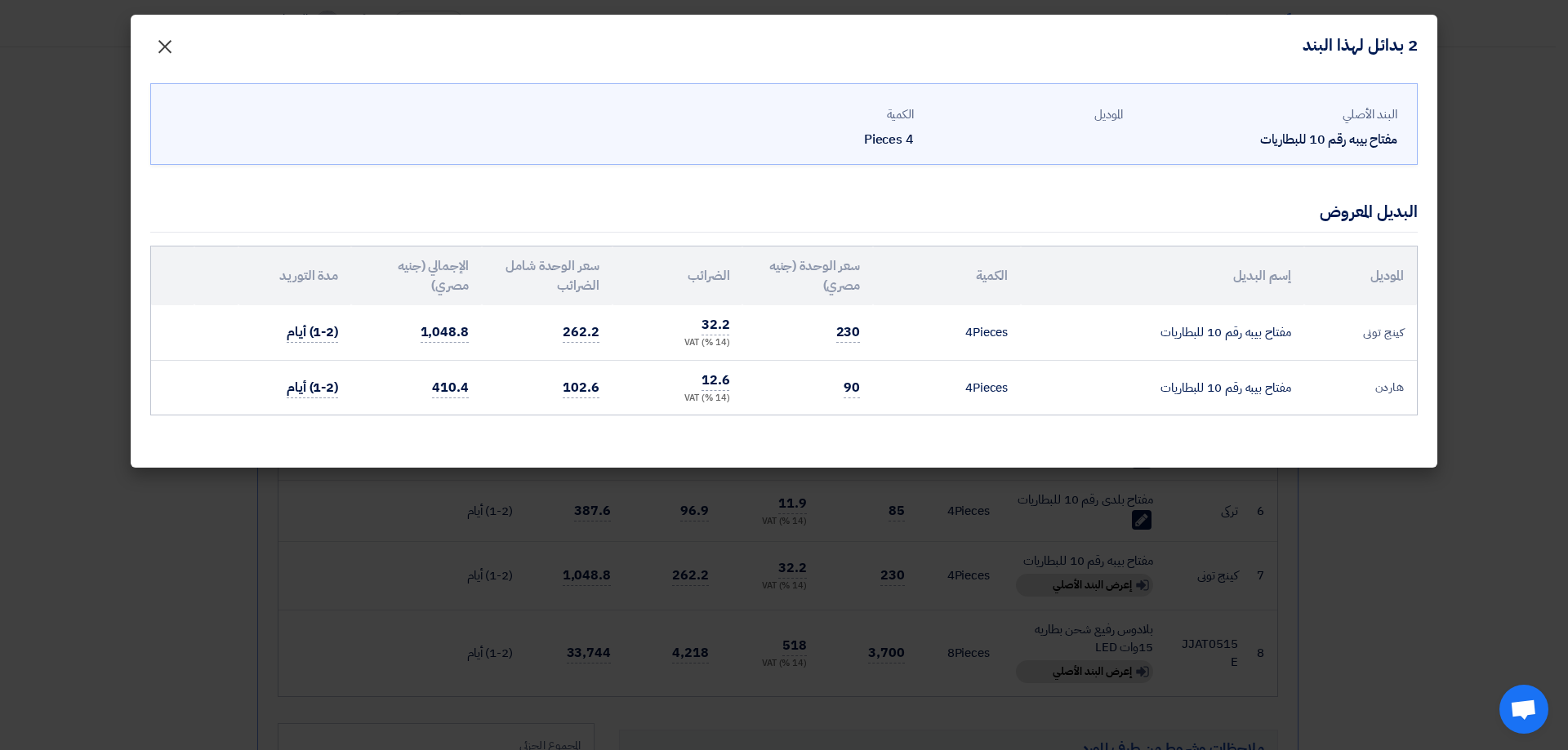
click at [160, 51] on span "×" at bounding box center [165, 45] width 19 height 49
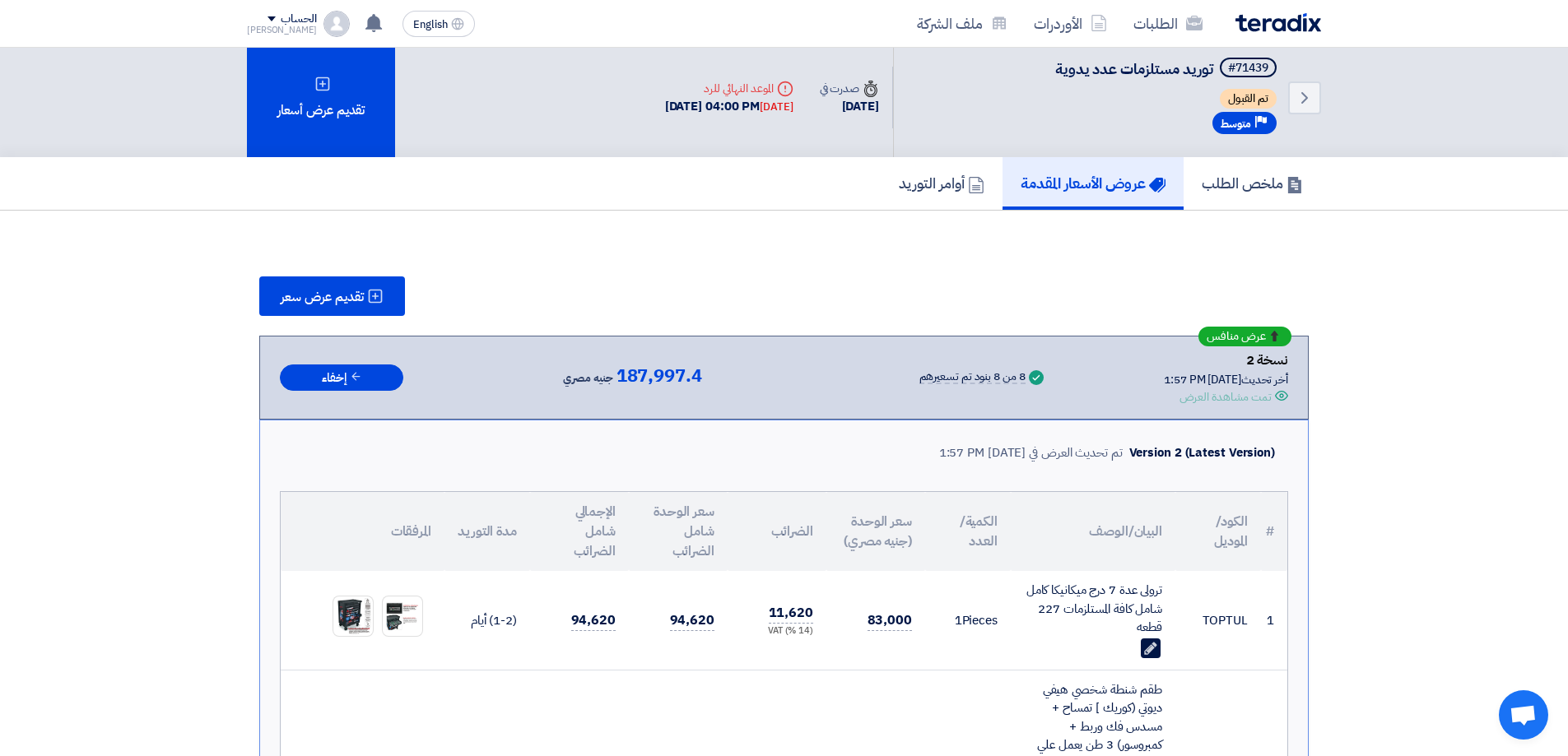
scroll to position [0, 0]
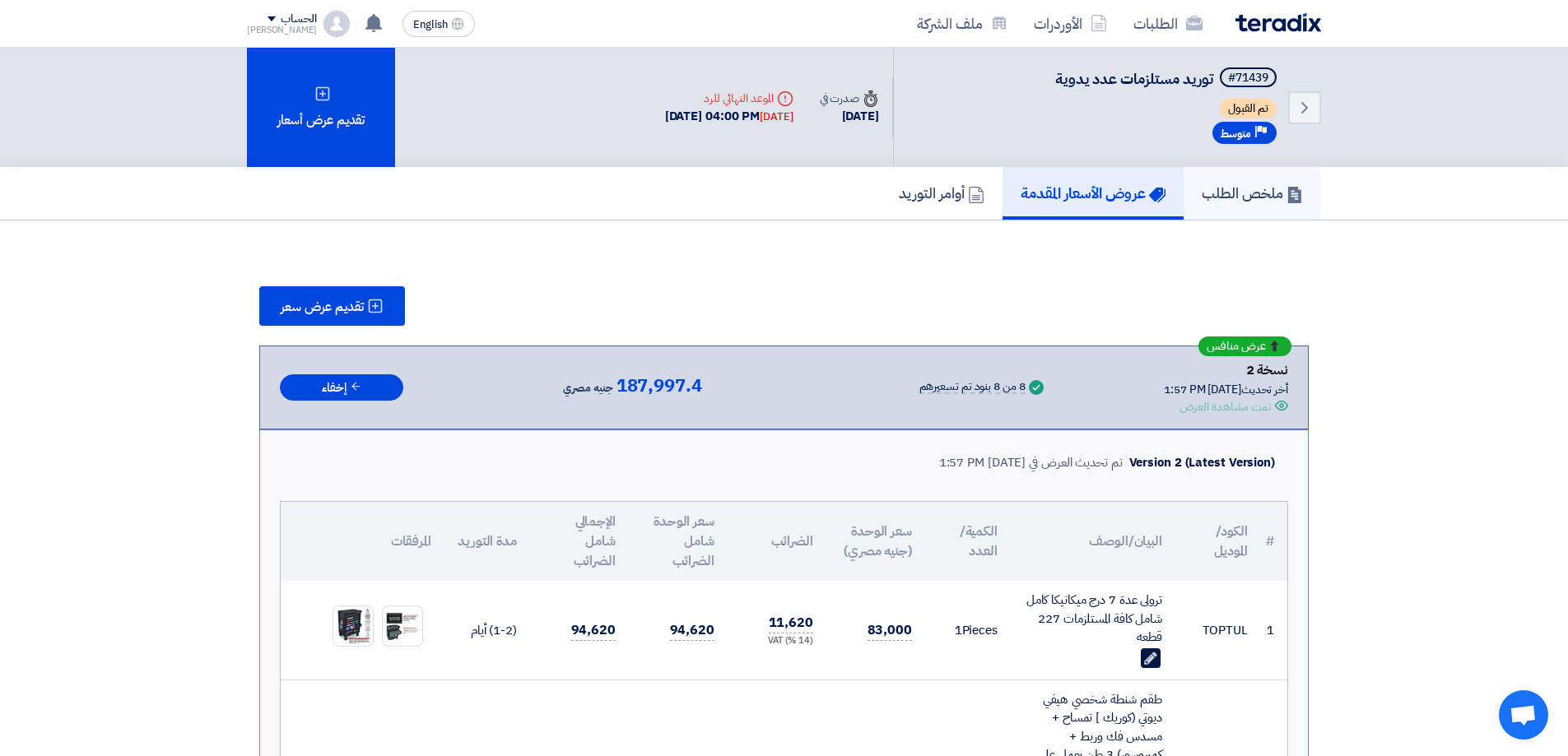
click at [1254, 210] on link "ملخص الطلب" at bounding box center [1252, 193] width 137 height 52
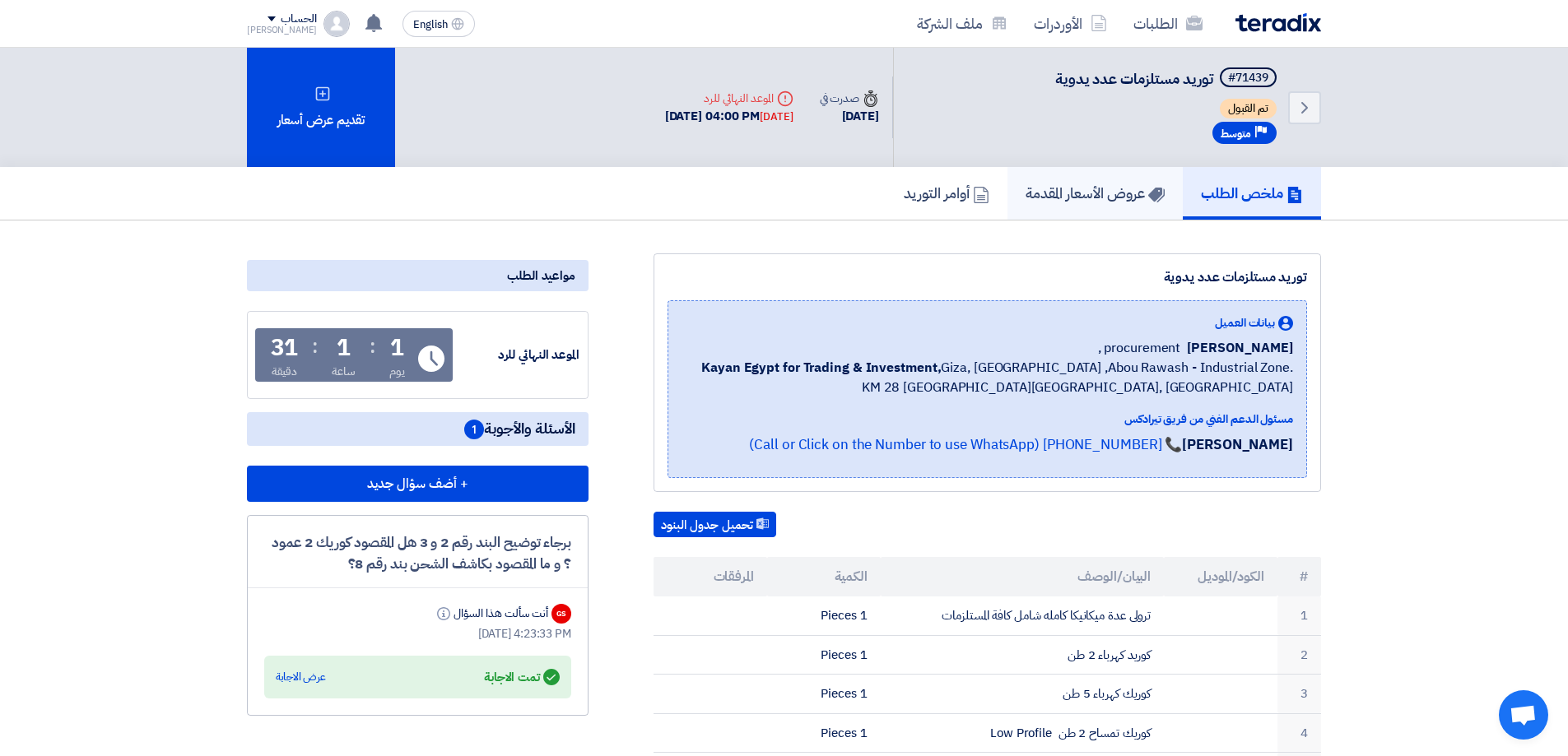
click at [1123, 208] on link "عروض الأسعار المقدمة" at bounding box center [1094, 193] width 175 height 52
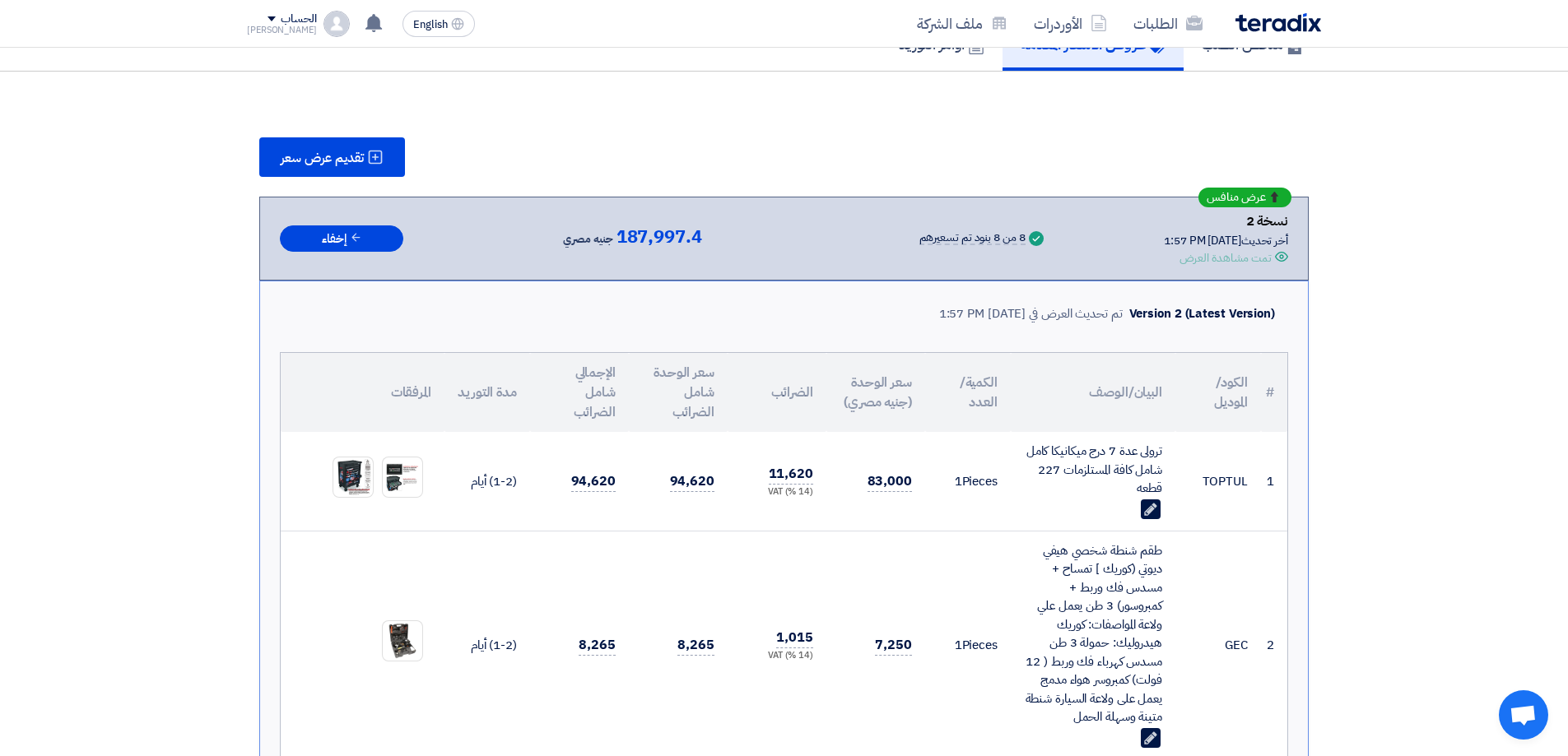
scroll to position [82, 0]
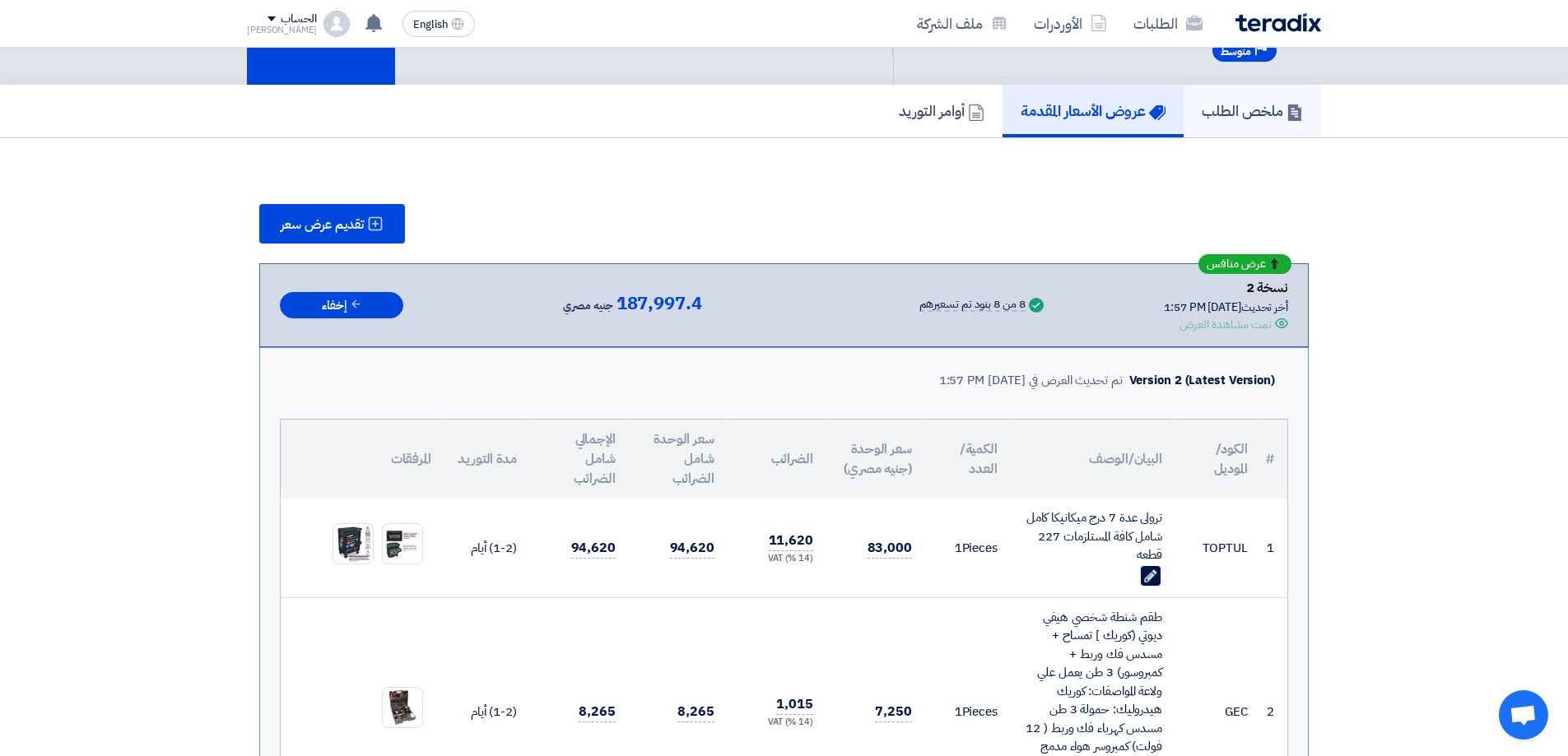
click at [1242, 87] on link "ملخص الطلب" at bounding box center [1252, 111] width 137 height 52
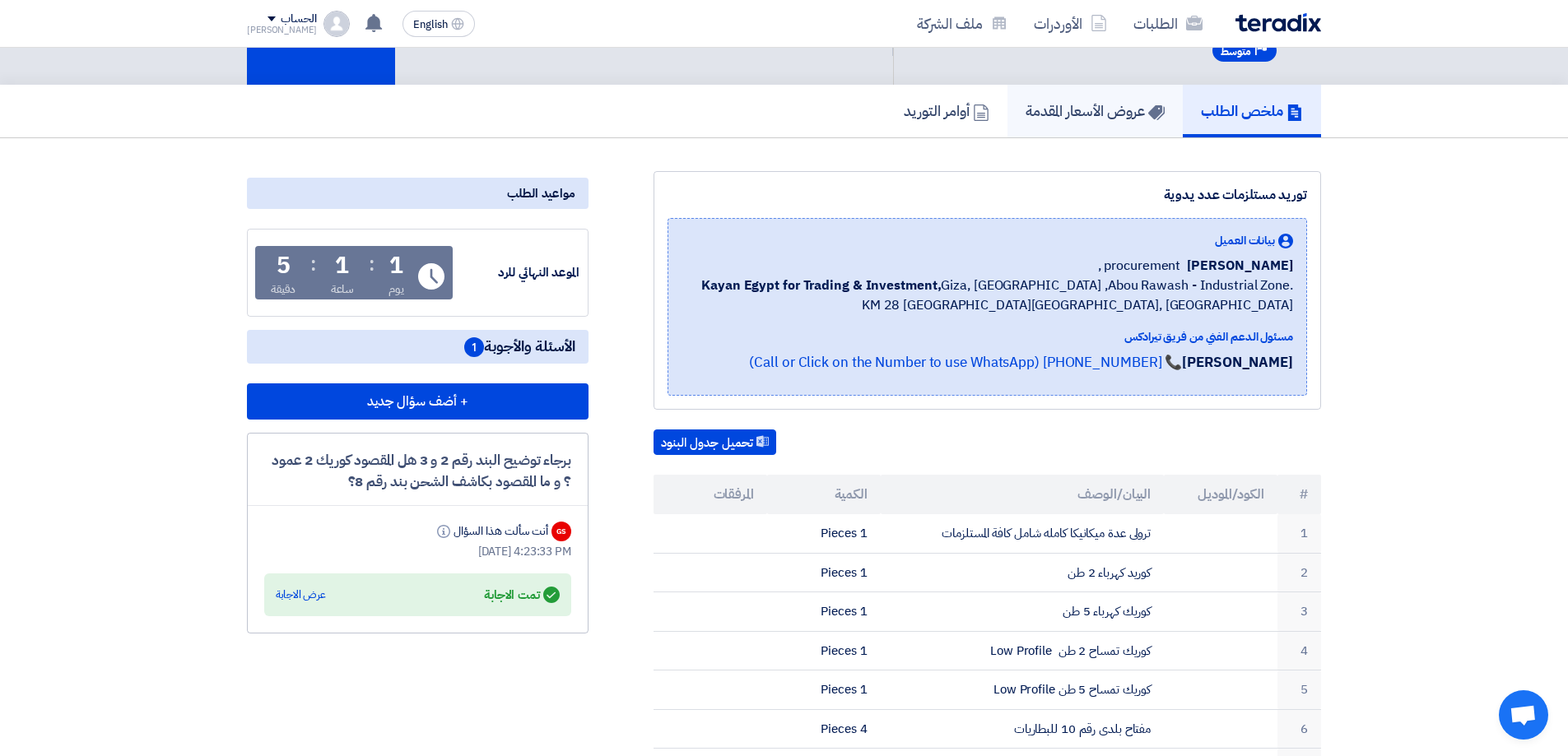
click at [1120, 110] on h5 "عروض الأسعار المقدمة" at bounding box center [1095, 111] width 139 height 19
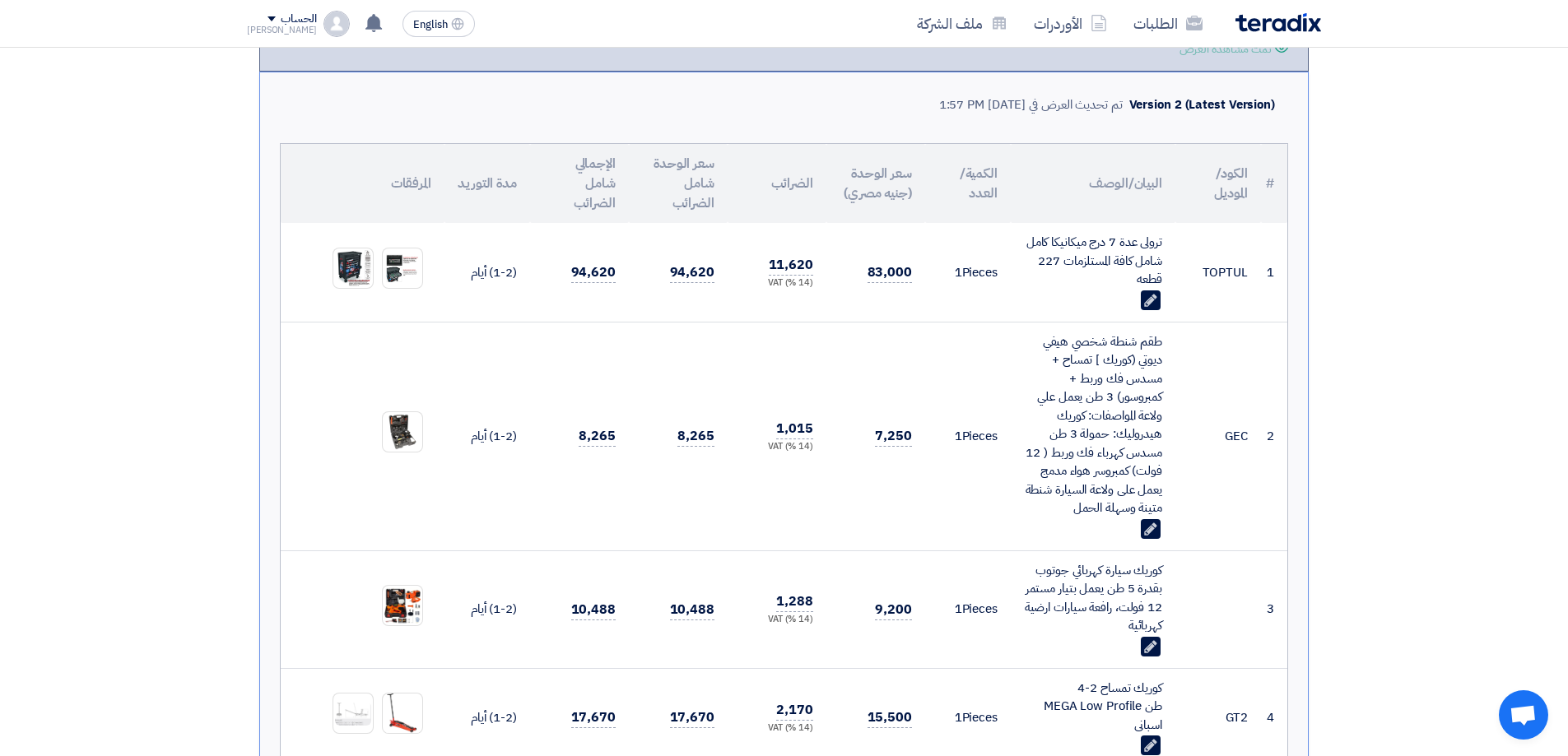
scroll to position [330, 0]
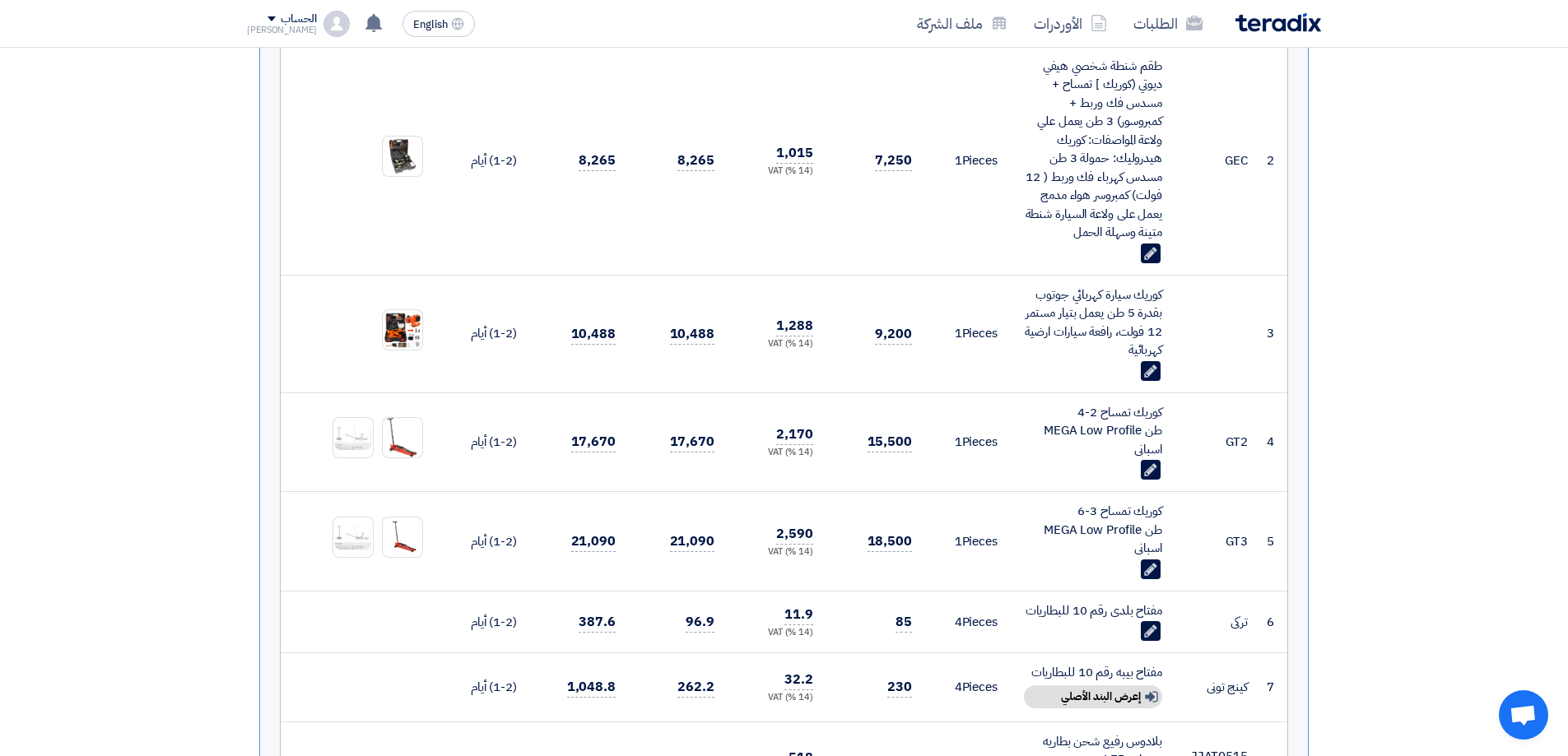
scroll to position [658, 0]
